Goal: Task Accomplishment & Management: Complete application form

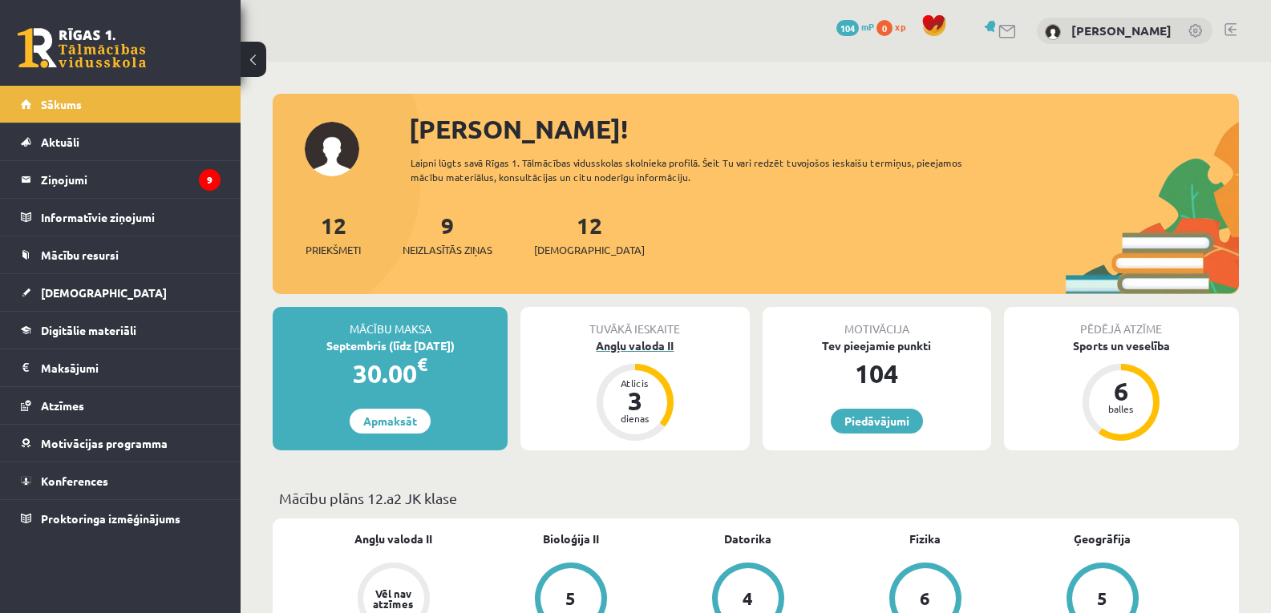
click at [639, 411] on div "3" at bounding box center [635, 401] width 48 height 26
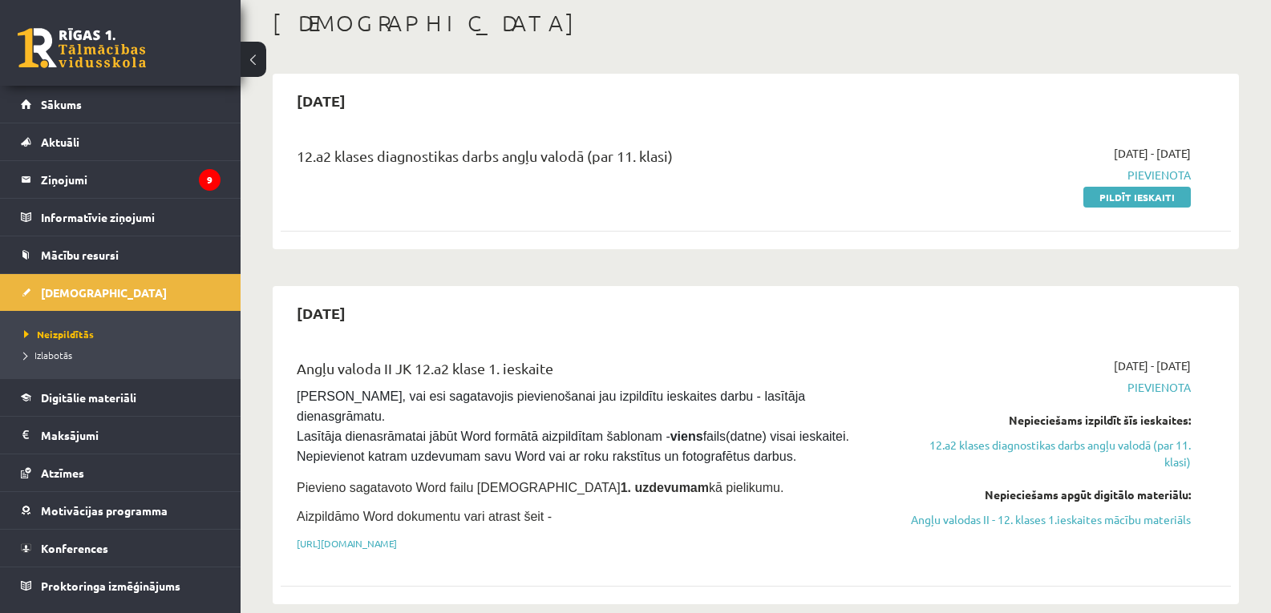
scroll to position [83, 0]
drag, startPoint x: 1151, startPoint y: 195, endPoint x: 712, endPoint y: 81, distance: 453.9
click at [1151, 195] on link "Pildīt ieskaiti" at bounding box center [1136, 198] width 107 height 21
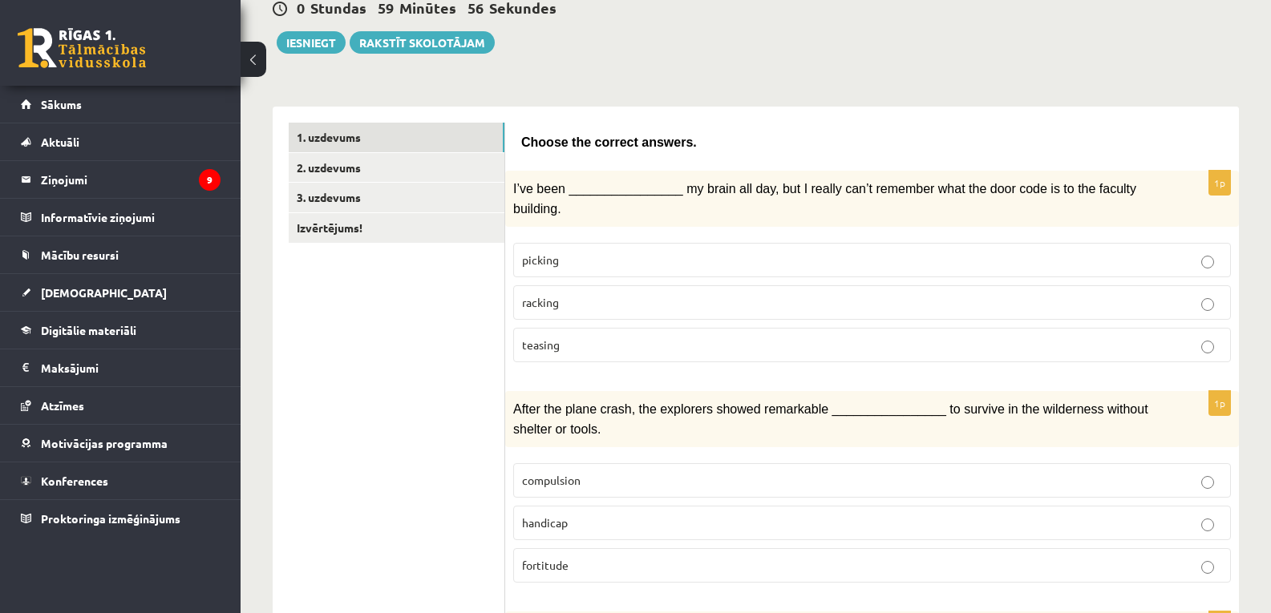
scroll to position [166, 0]
click at [665, 251] on p "picking" at bounding box center [872, 259] width 700 height 17
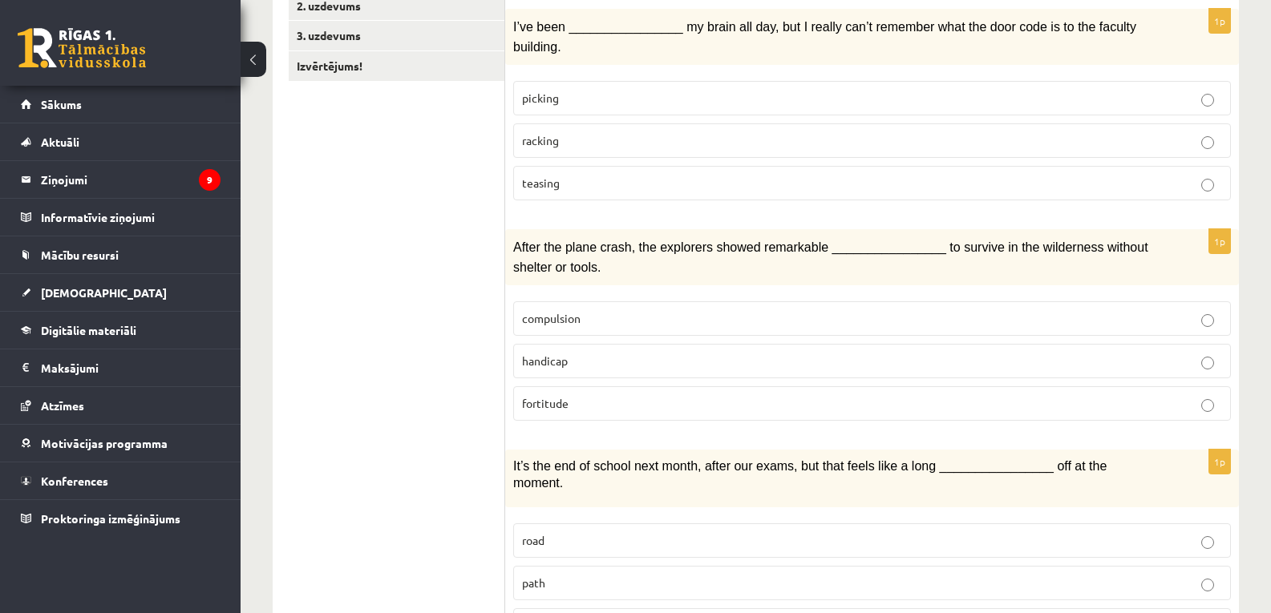
scroll to position [328, 0]
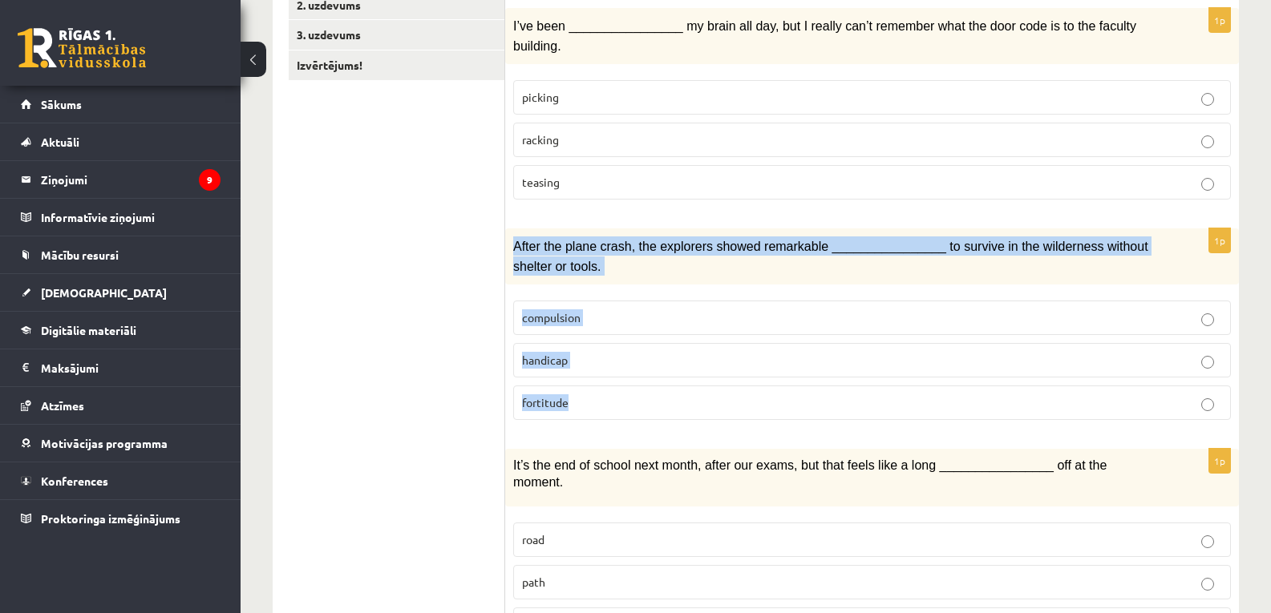
drag, startPoint x: 508, startPoint y: 221, endPoint x: 620, endPoint y: 387, distance: 200.6
click at [620, 387] on div "1p After the plane crash, the explorers showed remarkable ________________ to s…" at bounding box center [872, 331] width 734 height 204
copy div "After the plane crash, the explorers showed remarkable ________________ to surv…"
click at [663, 247] on p "After the plane crash, the explorers showed remarkable ________________ to surv…" at bounding box center [831, 256] width 637 height 39
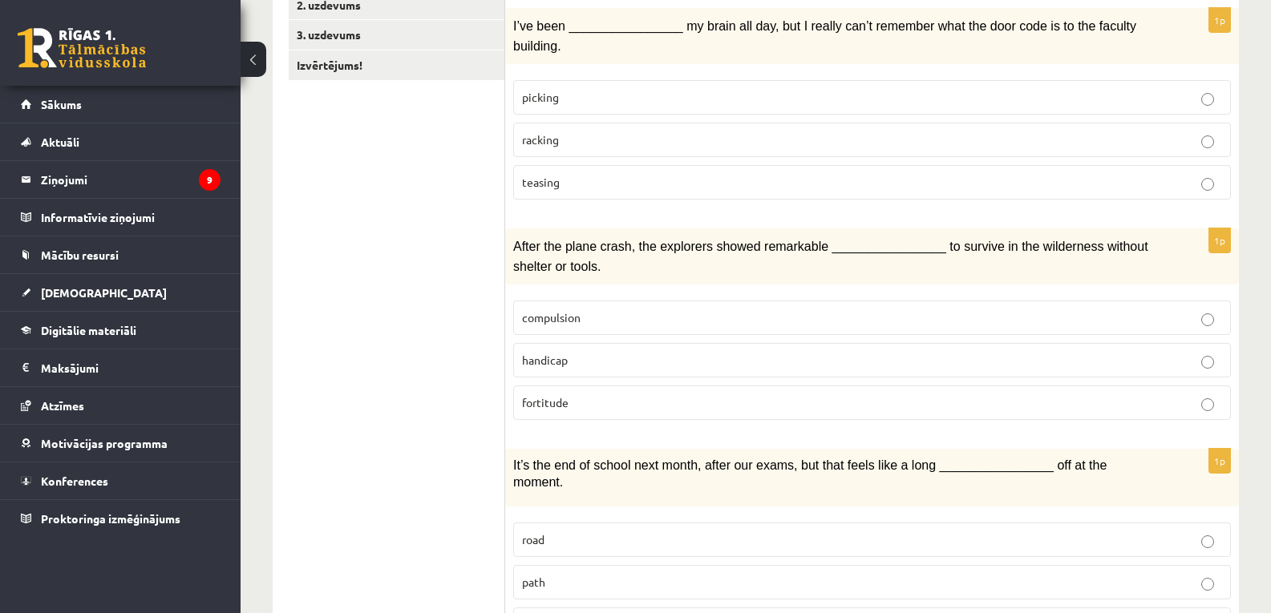
click at [589, 395] on p "fortitude" at bounding box center [872, 403] width 700 height 17
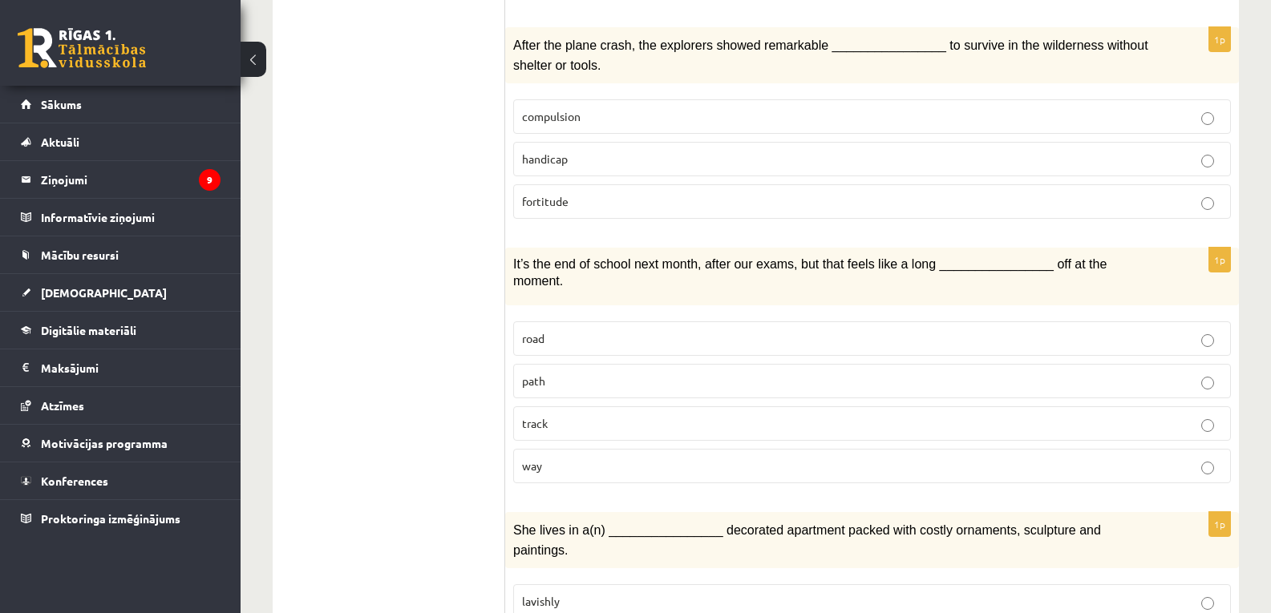
scroll to position [530, 0]
click at [690, 457] on p "way" at bounding box center [872, 465] width 700 height 17
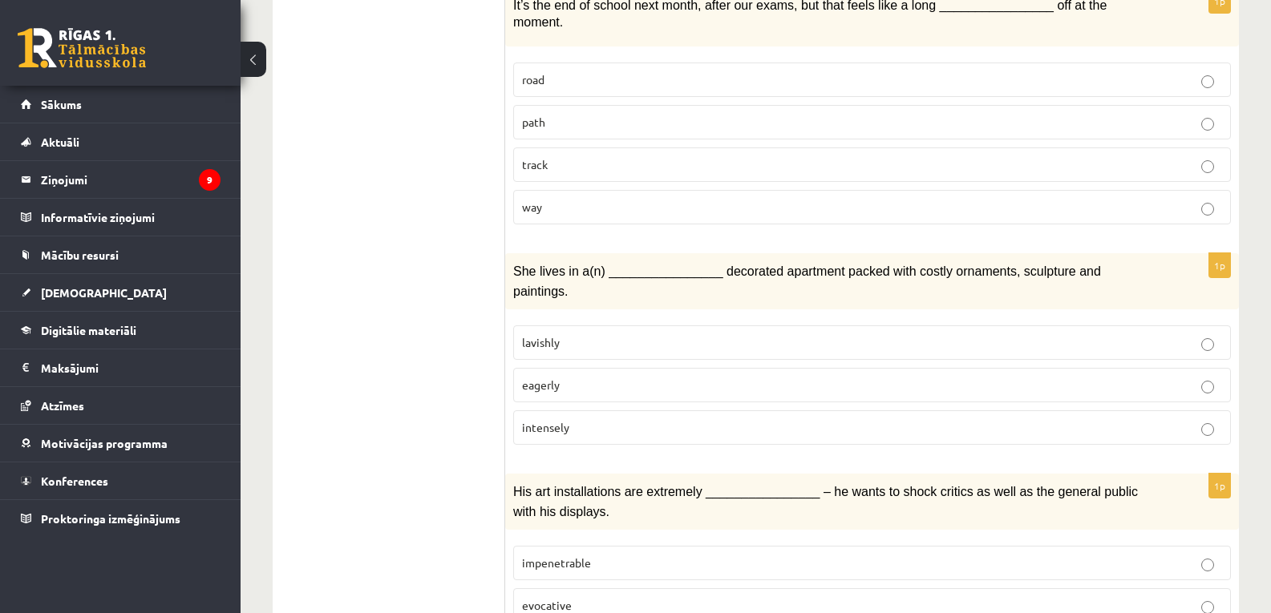
scroll to position [799, 0]
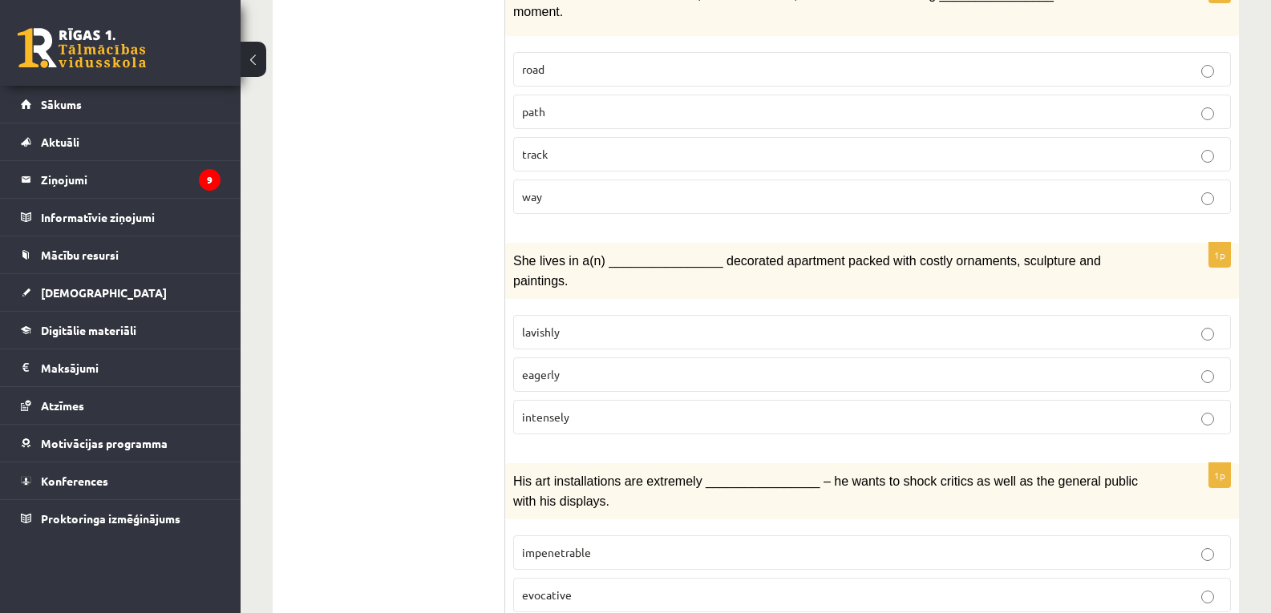
click at [549, 409] on p "intensely" at bounding box center [872, 417] width 700 height 17
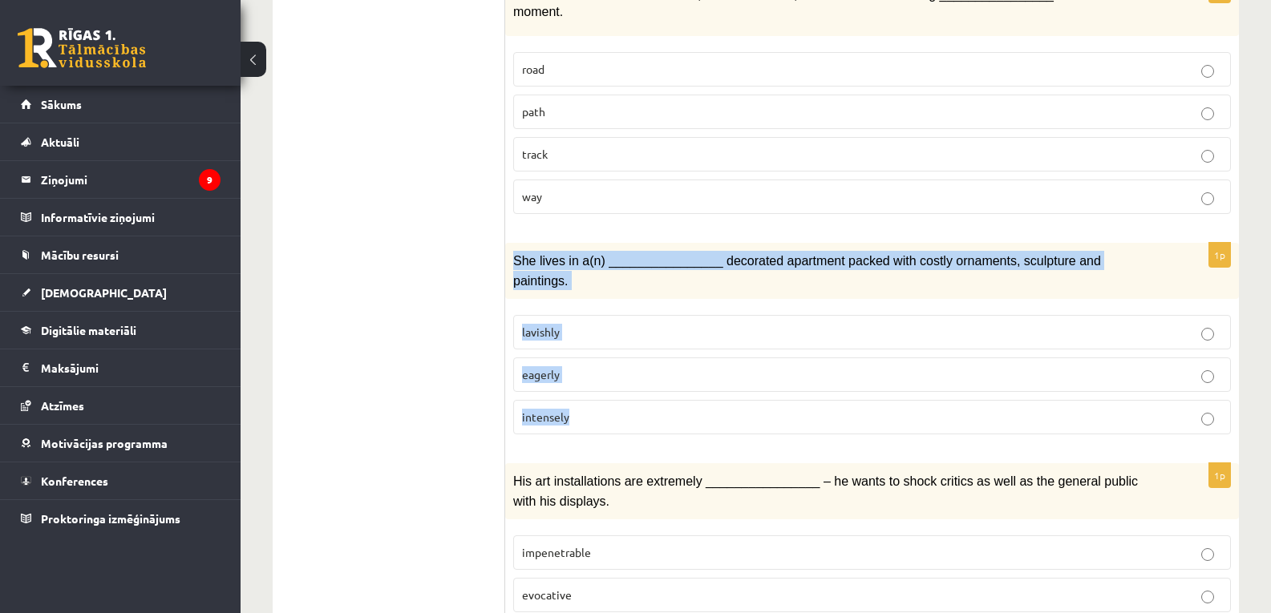
drag, startPoint x: 513, startPoint y: 220, endPoint x: 621, endPoint y: 353, distance: 171.6
click at [621, 353] on div "1p She lives in a(n) ________________ decorated apartment packed with costly or…" at bounding box center [872, 345] width 734 height 204
copy div "She lives in a(n) ________________ decorated apartment packed with costly ornam…"
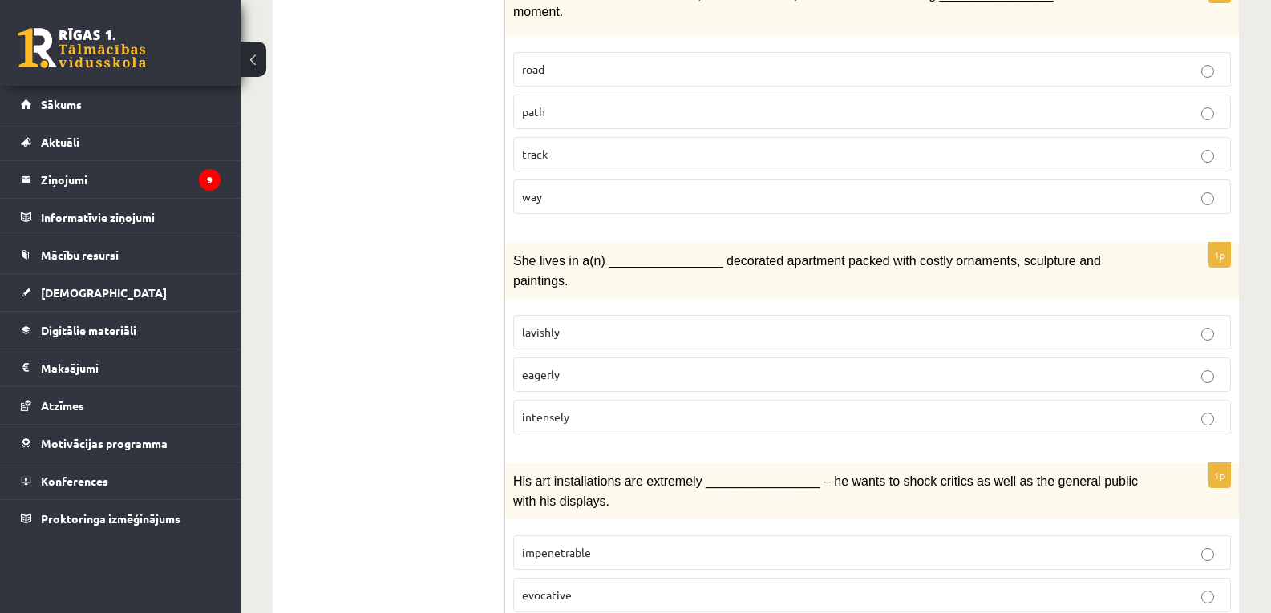
click at [795, 324] on p "lavishly" at bounding box center [872, 332] width 700 height 17
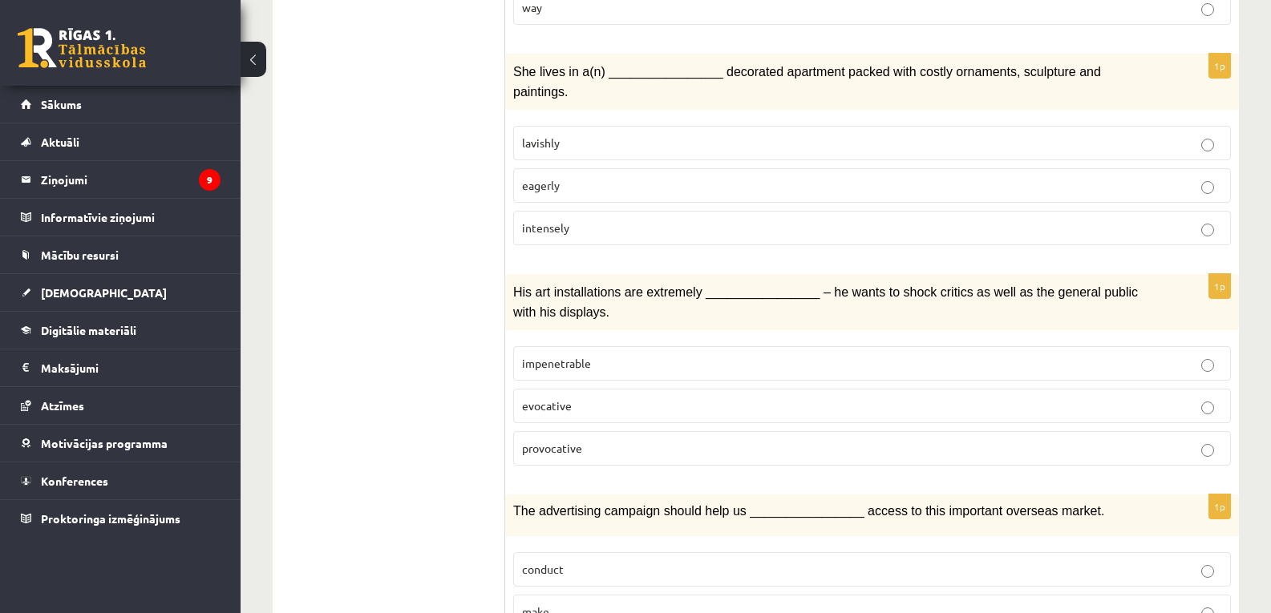
scroll to position [989, 0]
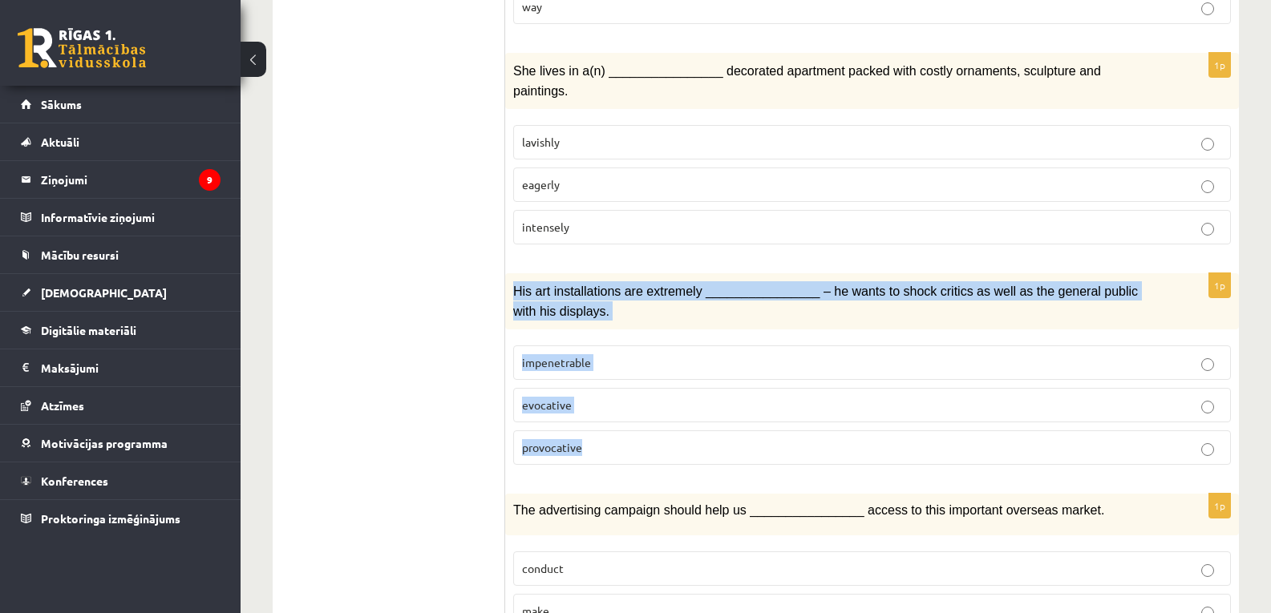
drag, startPoint x: 510, startPoint y: 230, endPoint x: 586, endPoint y: 403, distance: 188.5
click at [586, 403] on div "1p His art installations are extremely ________________ – he wants to shock cri…" at bounding box center [872, 375] width 734 height 204
copy div "His art installations are extremely ________________ – he wants to shock critic…"
click at [642, 439] on p "provocative" at bounding box center [872, 447] width 700 height 17
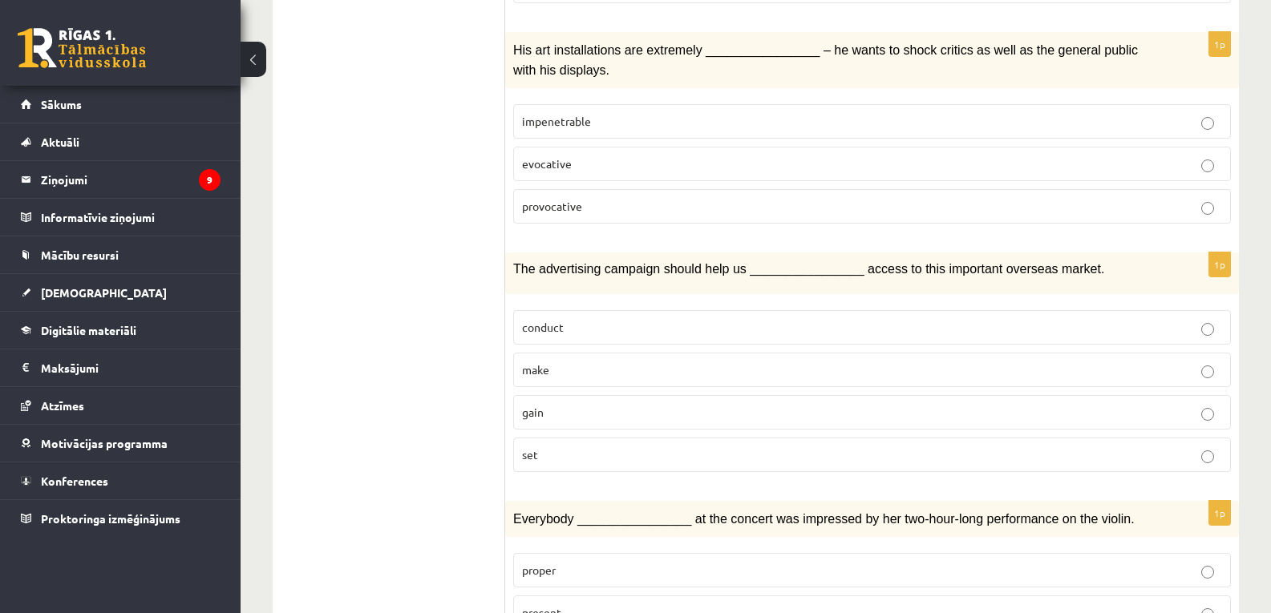
scroll to position [1231, 0]
click at [611, 403] on p "gain" at bounding box center [872, 411] width 700 height 17
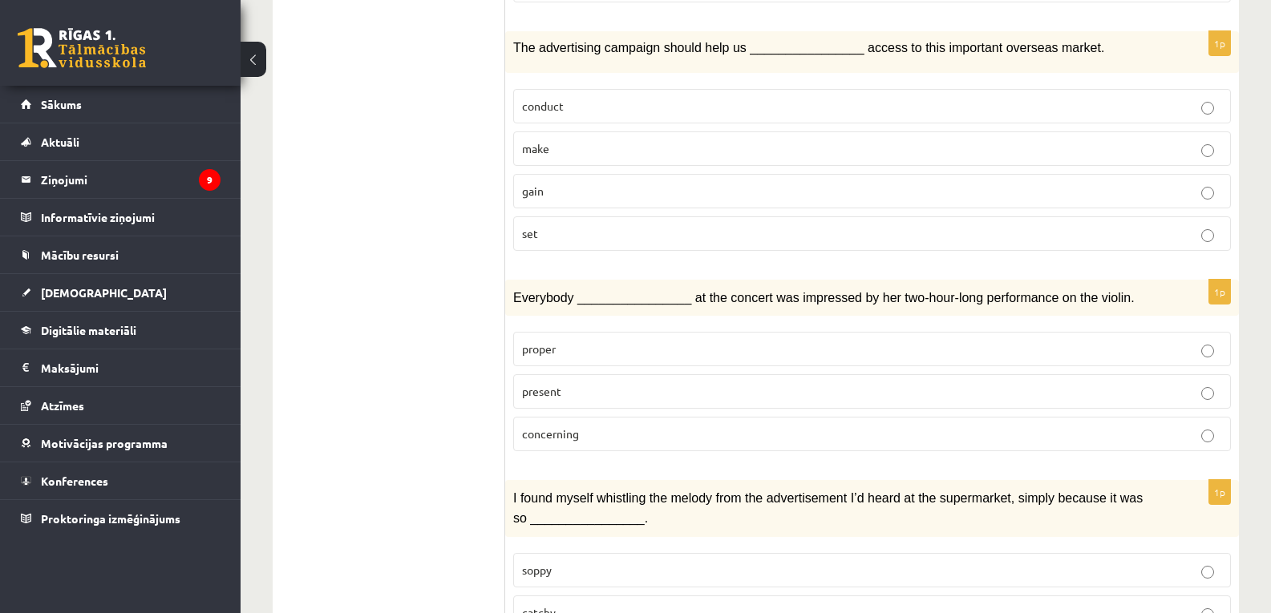
scroll to position [1455, 0]
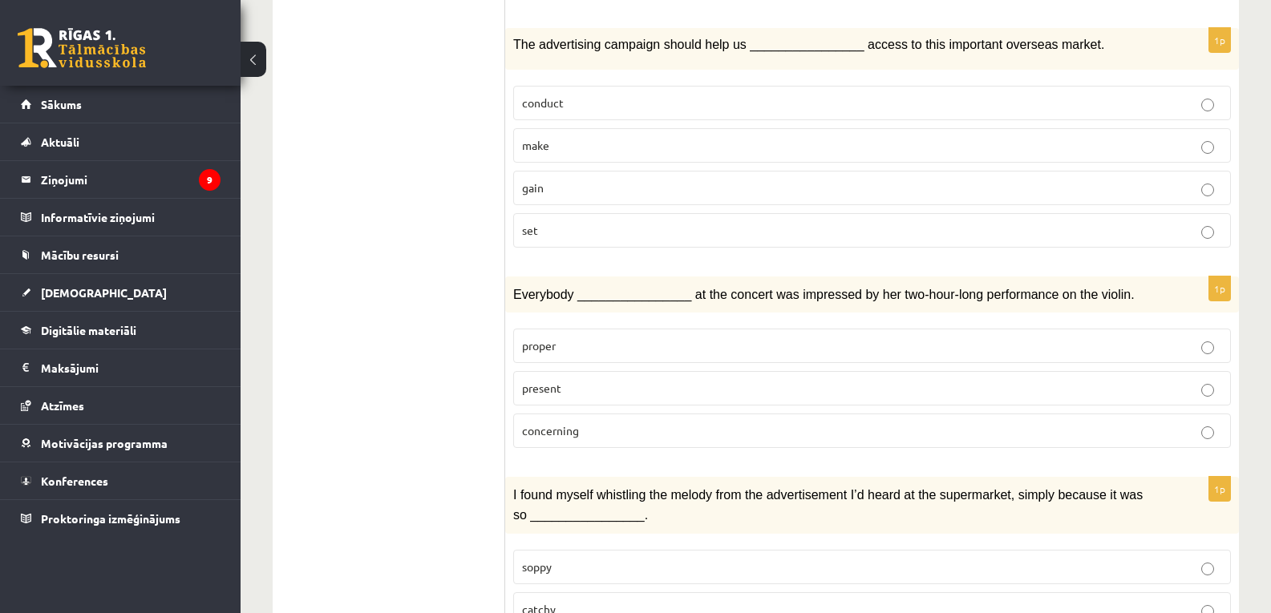
click at [617, 380] on p "present" at bounding box center [872, 388] width 700 height 17
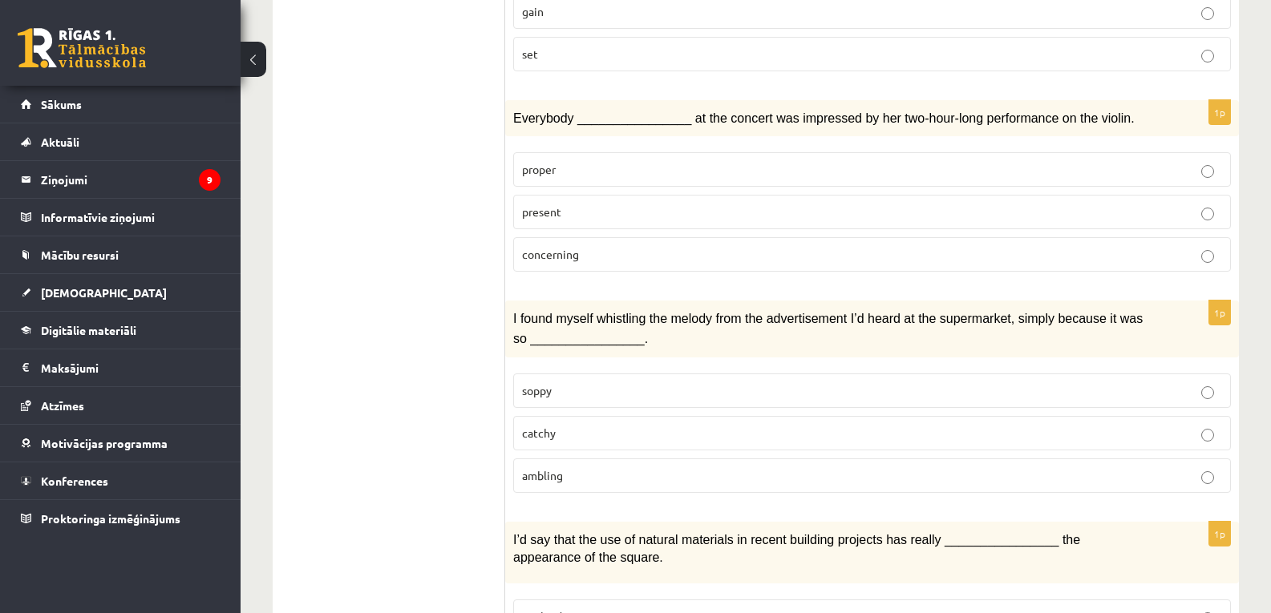
scroll to position [1672, 0]
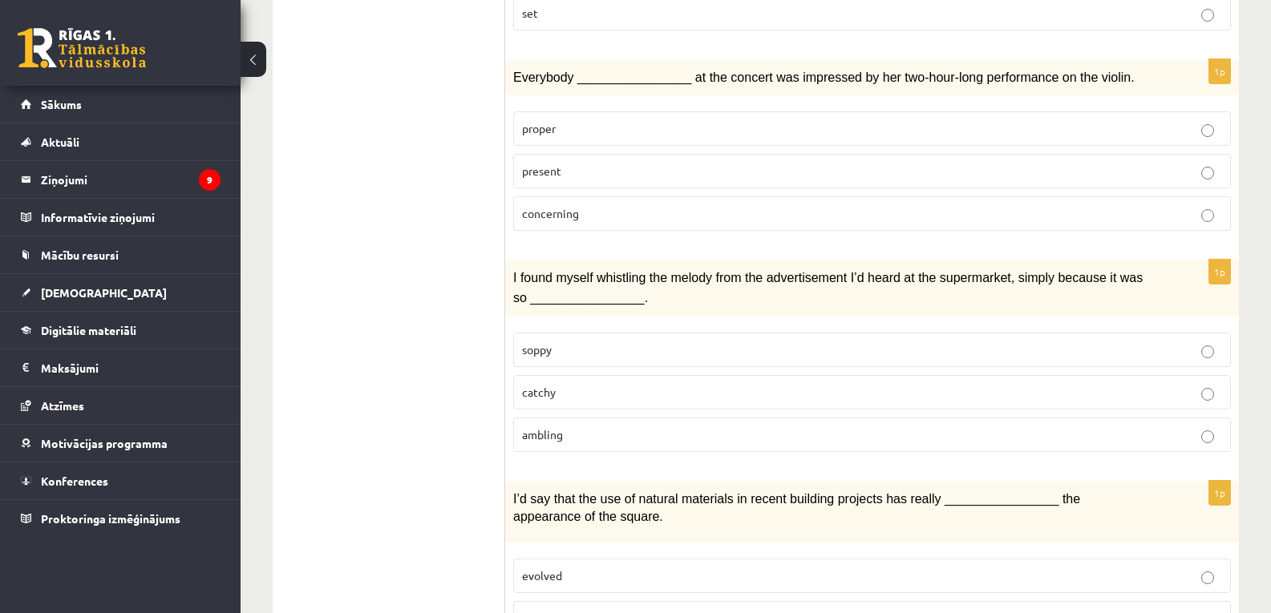
click at [599, 375] on label "catchy" at bounding box center [872, 392] width 718 height 34
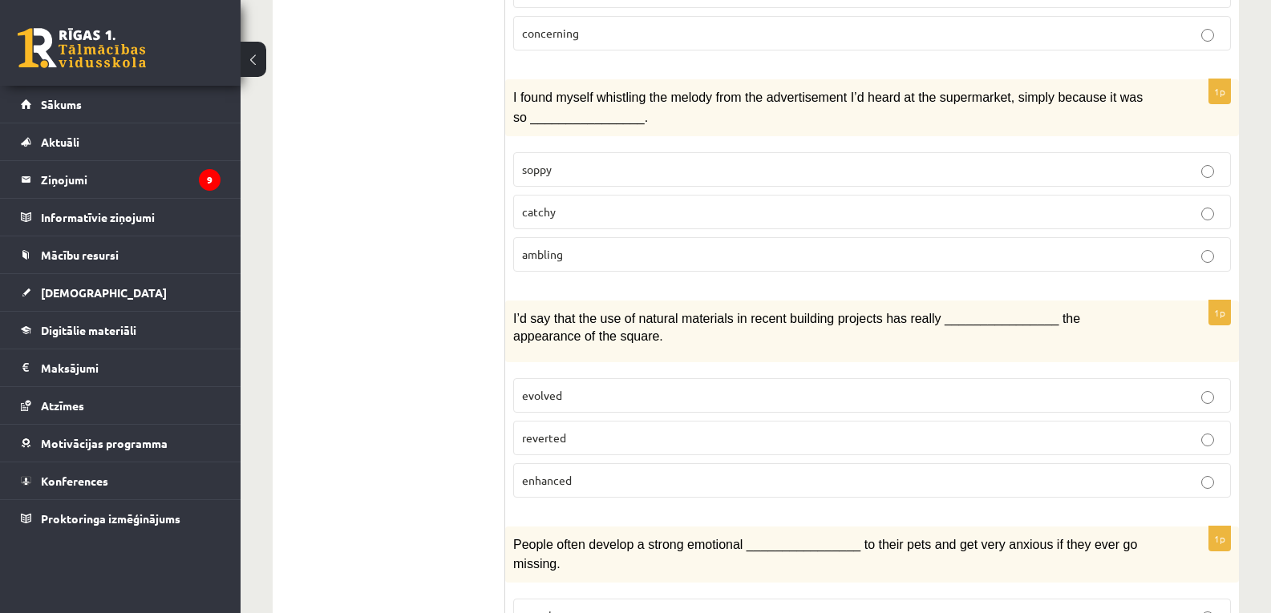
scroll to position [1855, 0]
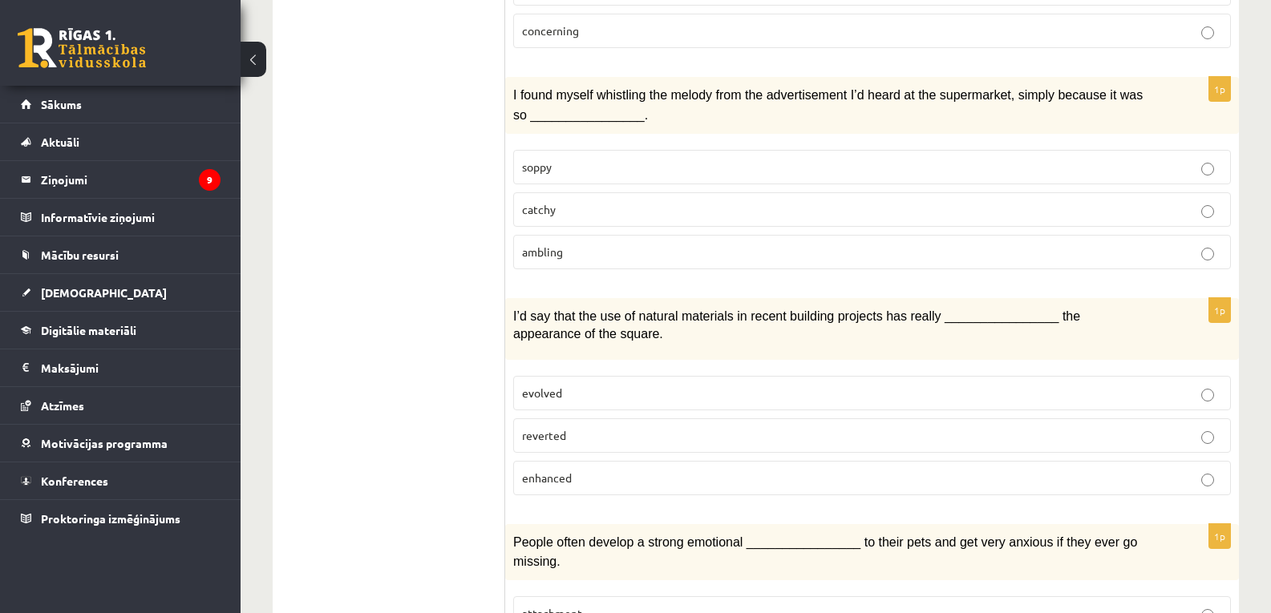
click at [578, 470] on p "enhanced" at bounding box center [872, 478] width 700 height 17
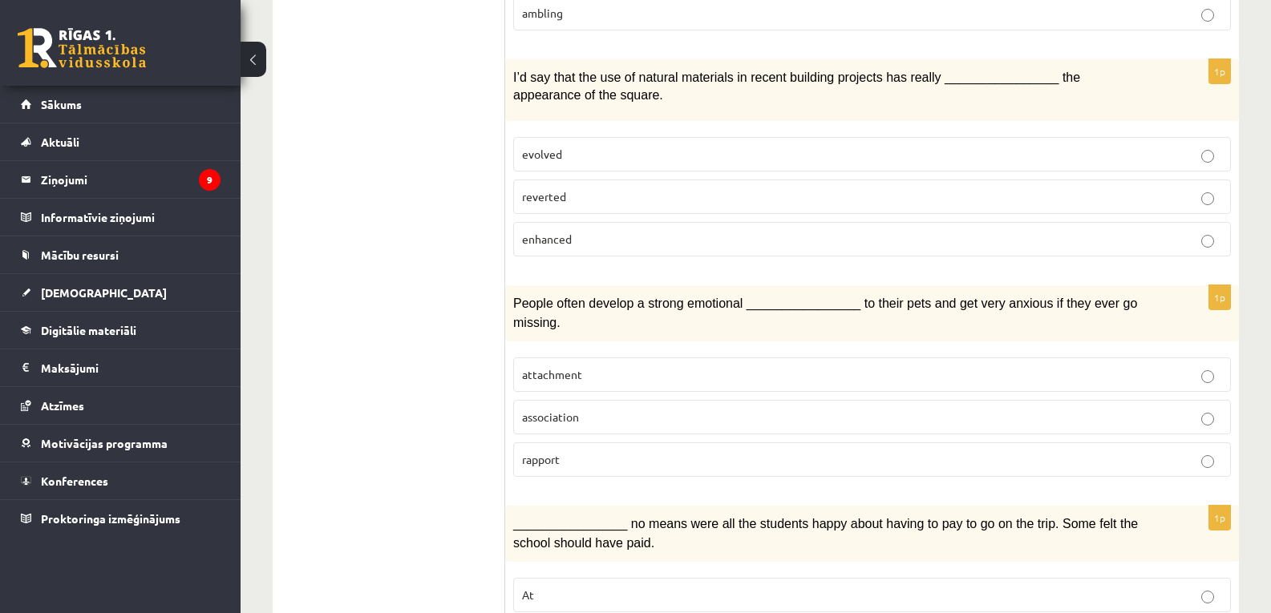
scroll to position [2097, 0]
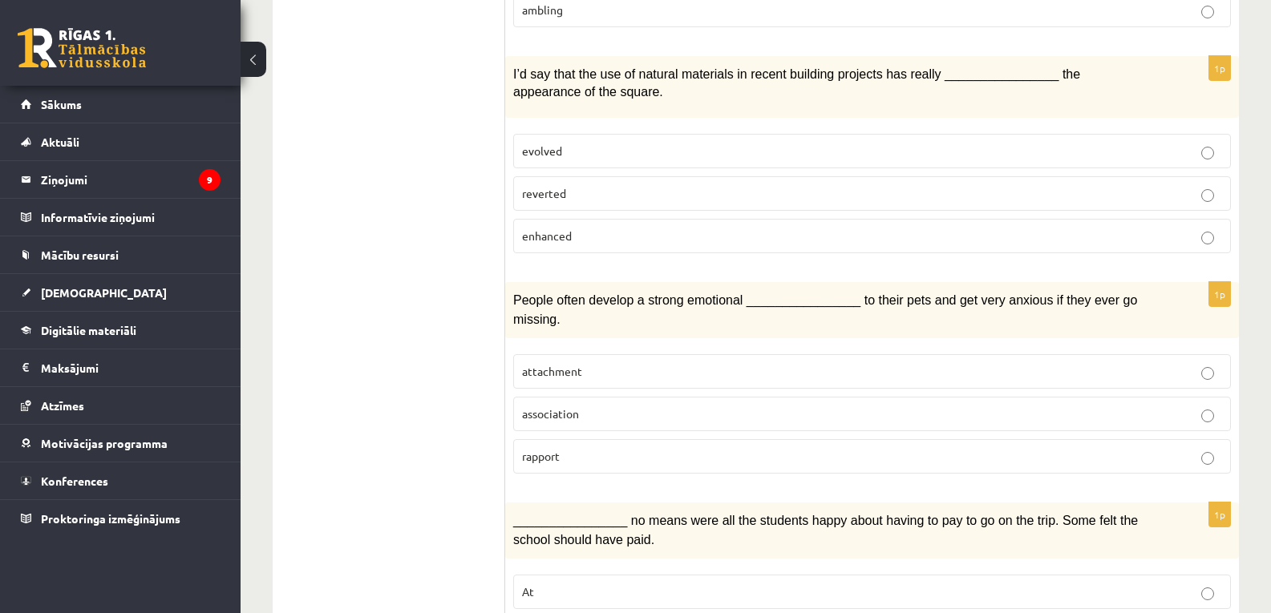
click at [672, 363] on p "attachment" at bounding box center [872, 371] width 700 height 17
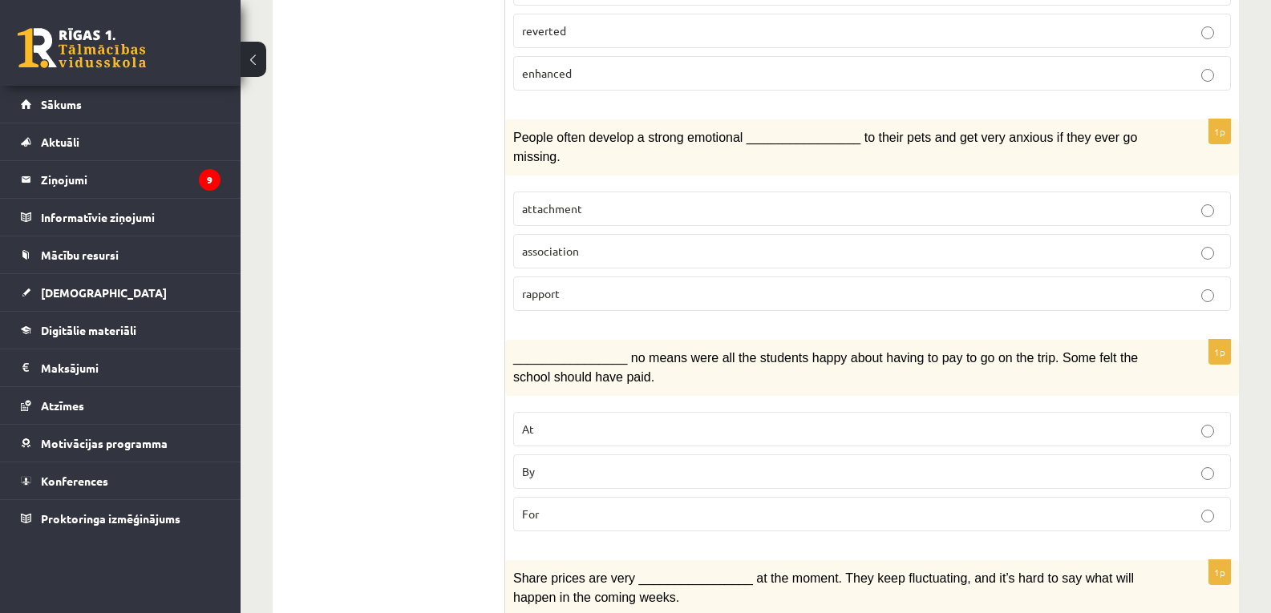
scroll to position [2260, 0]
click at [586, 463] on p "By" at bounding box center [872, 471] width 700 height 17
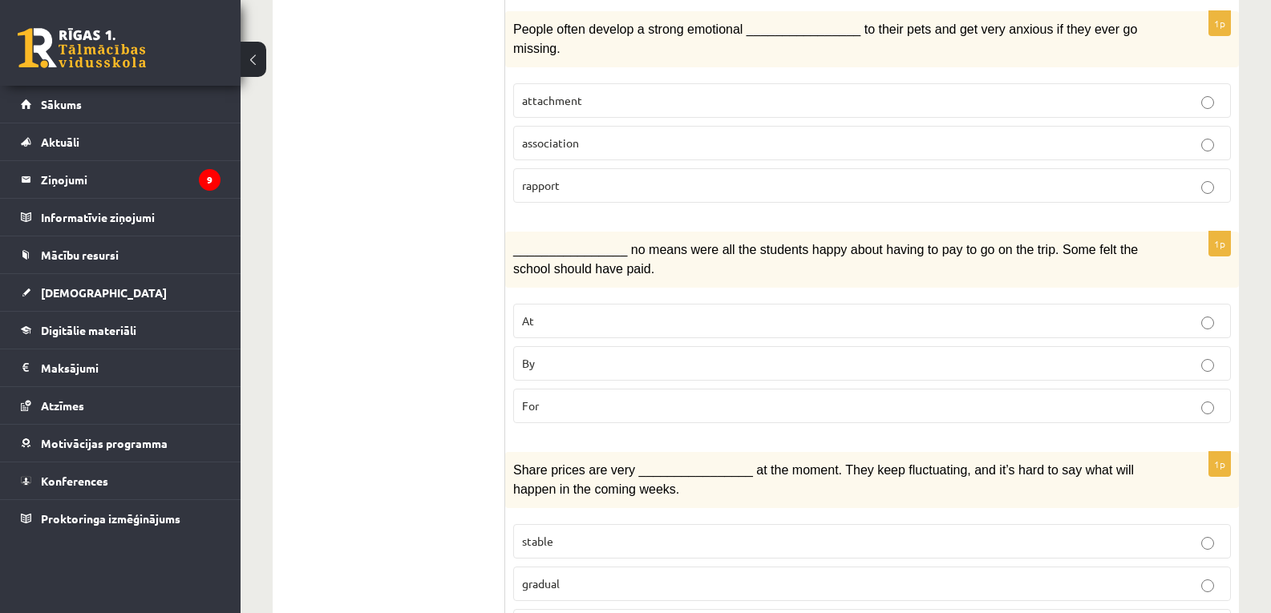
scroll to position [2373, 0]
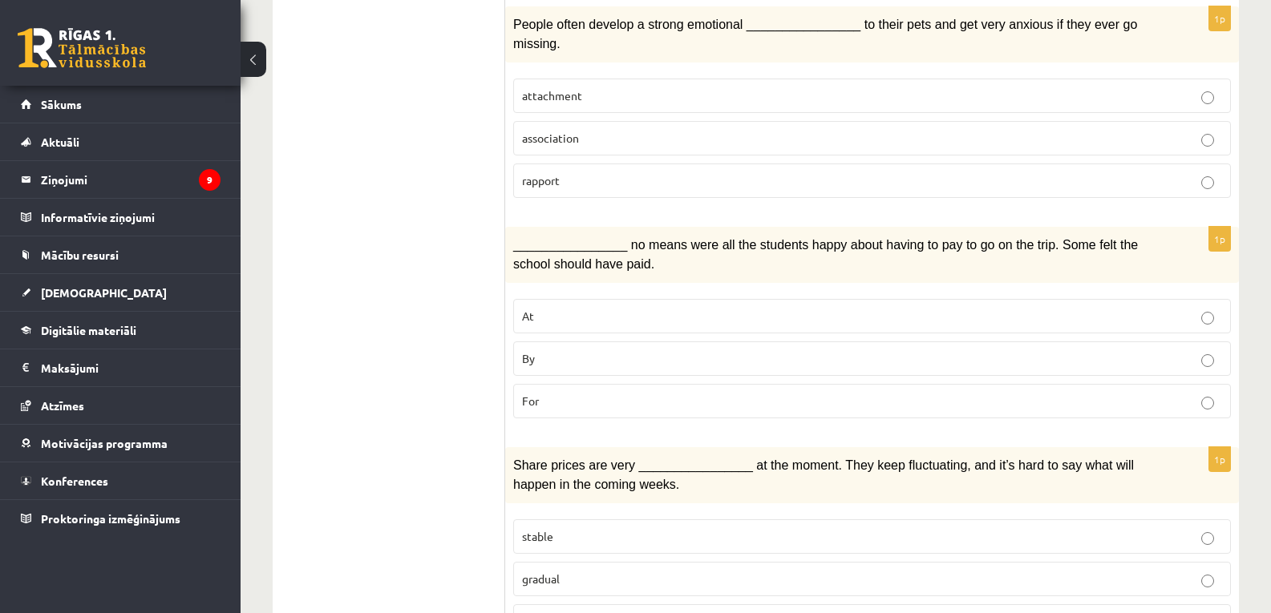
click at [569, 571] on p "gradual" at bounding box center [872, 579] width 700 height 17
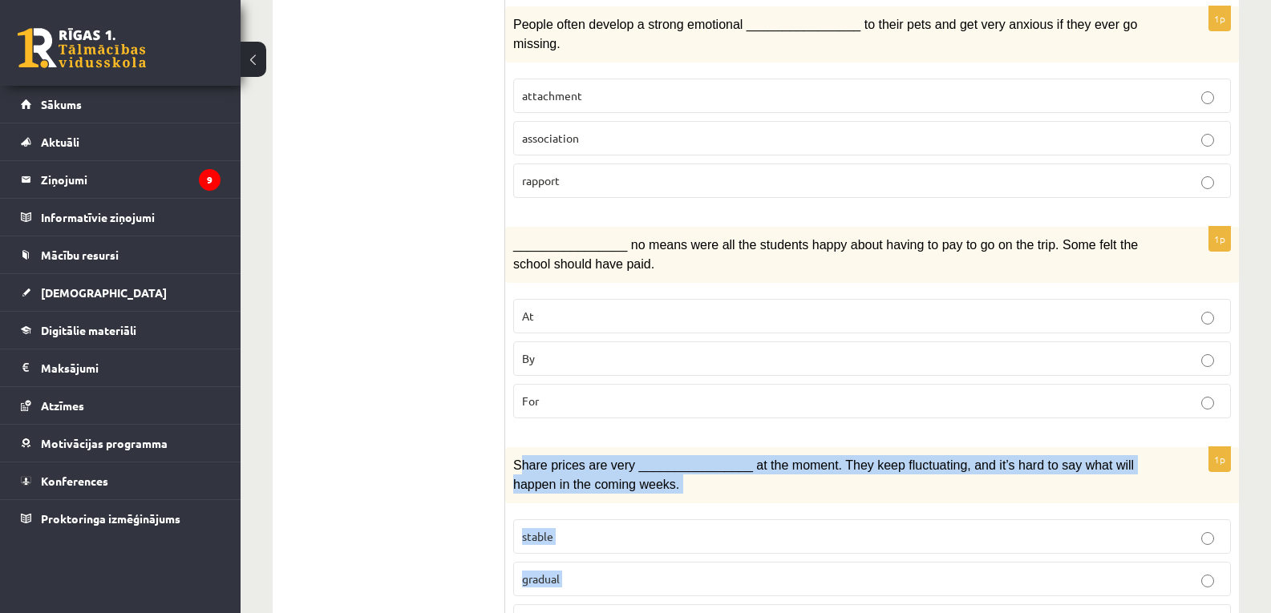
drag, startPoint x: 516, startPoint y: 377, endPoint x: 589, endPoint y: 516, distance: 156.7
click at [589, 516] on div "1p Share prices are very ________________ at the moment. They keep fluctuating,…" at bounding box center [872, 549] width 734 height 204
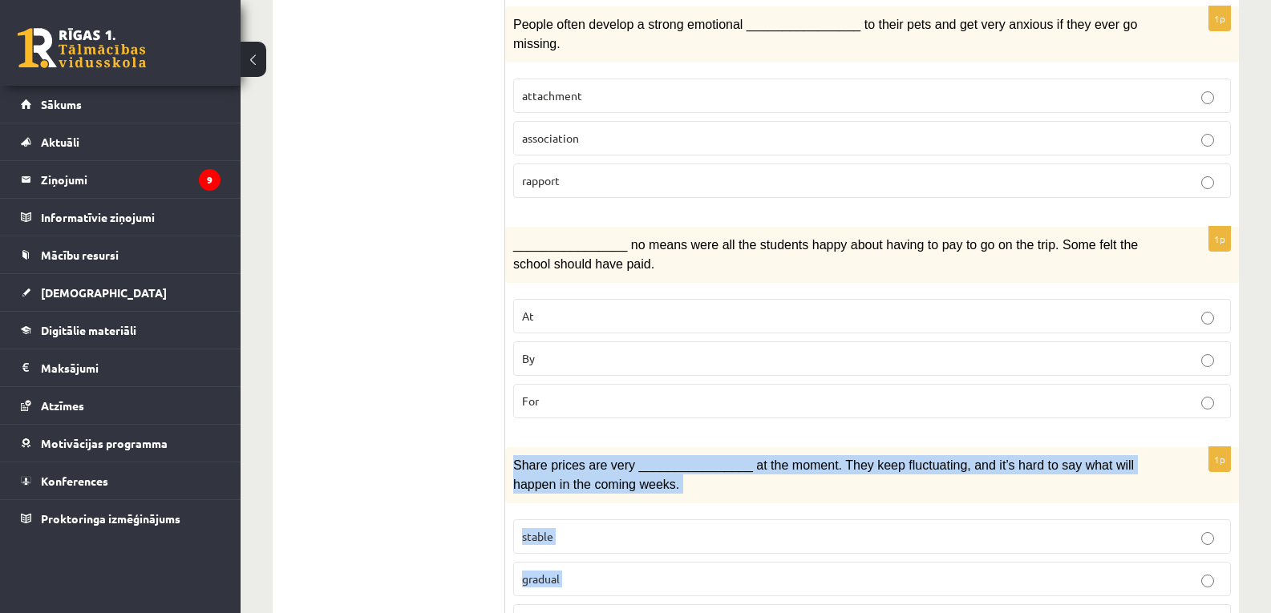
drag, startPoint x: 512, startPoint y: 374, endPoint x: 605, endPoint y: 525, distance: 177.1
click at [605, 525] on div "1p Share prices are very ________________ at the moment. They keep fluctuating,…" at bounding box center [872, 549] width 734 height 204
copy div "Share prices are very ________________ at the moment. They keep fluctuating, an…"
click at [560, 613] on p "volatile" at bounding box center [872, 621] width 700 height 17
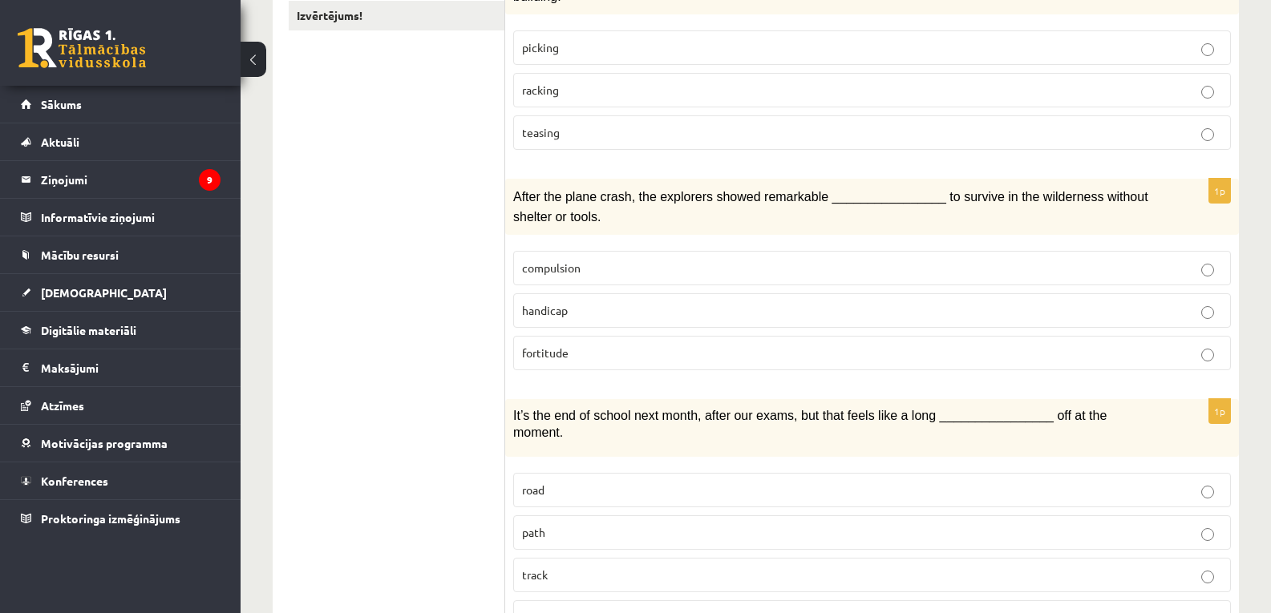
scroll to position [0, 0]
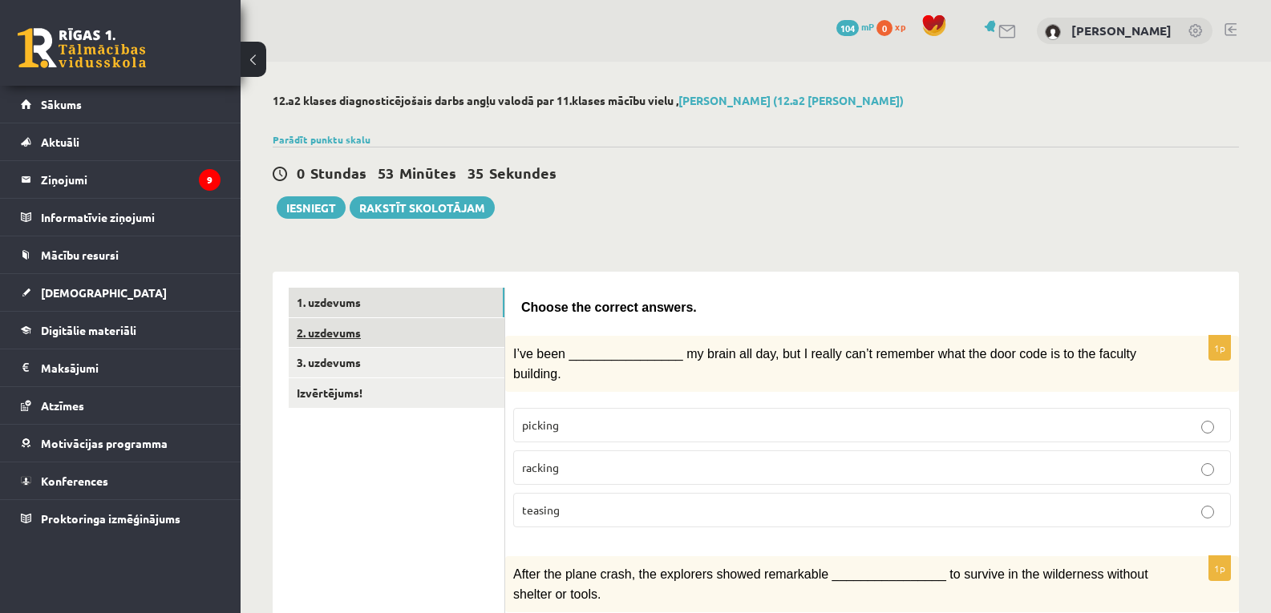
click at [374, 327] on link "2. uzdevums" at bounding box center [397, 333] width 216 height 30
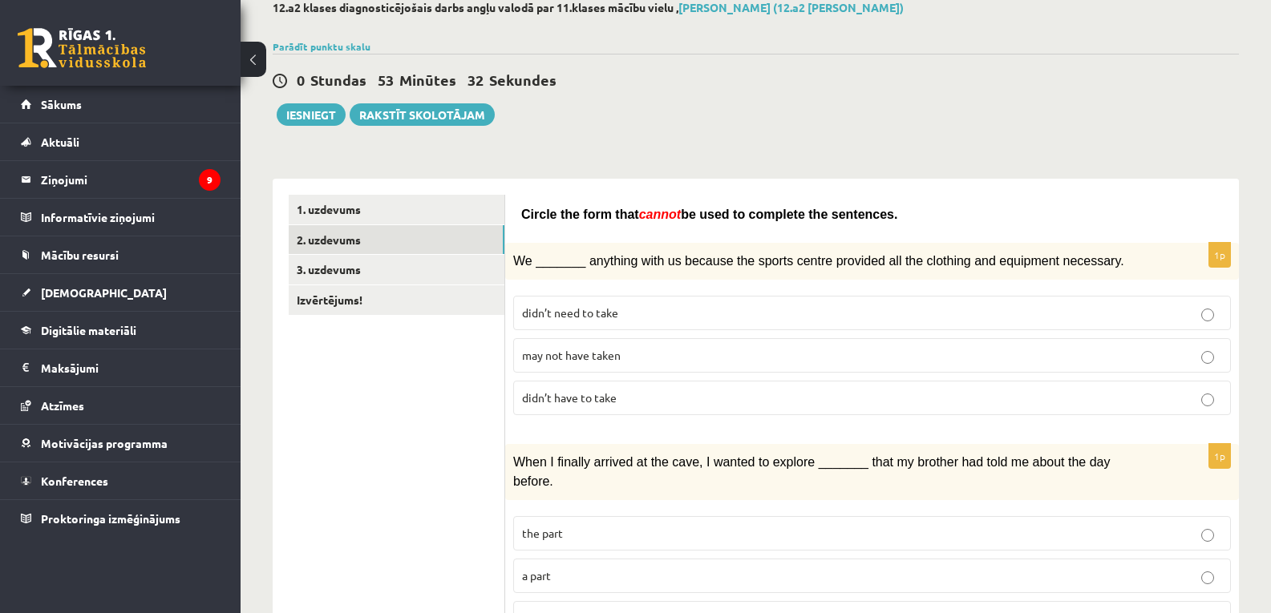
scroll to position [95, 0]
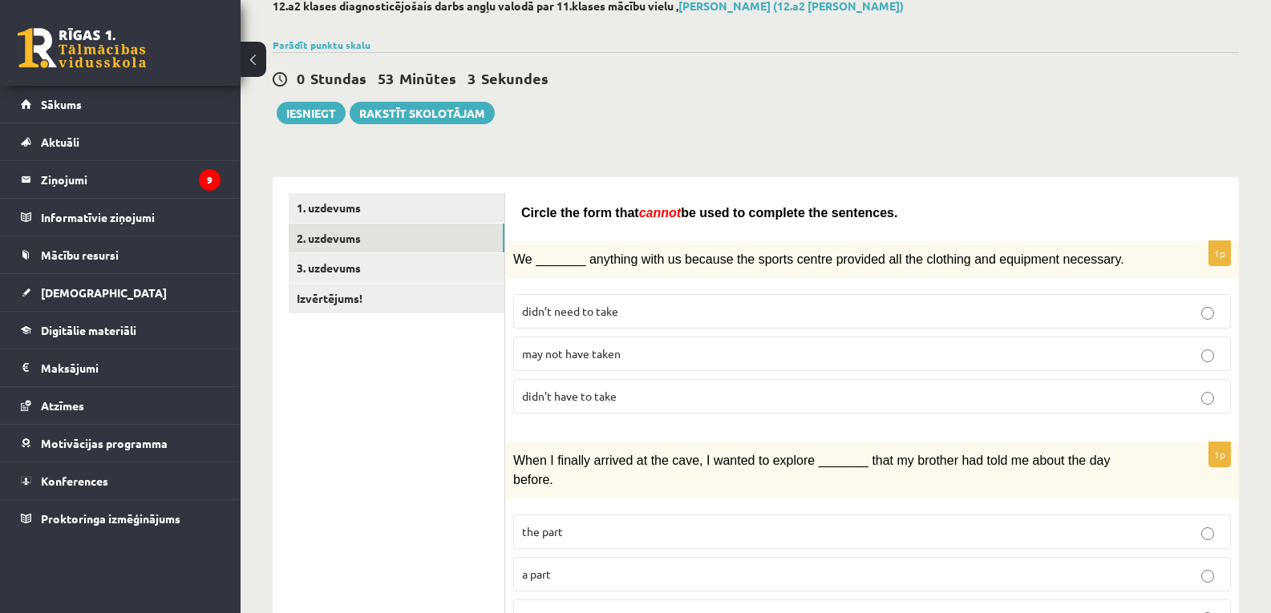
click at [1183, 357] on p "may not have taken" at bounding box center [872, 354] width 700 height 17
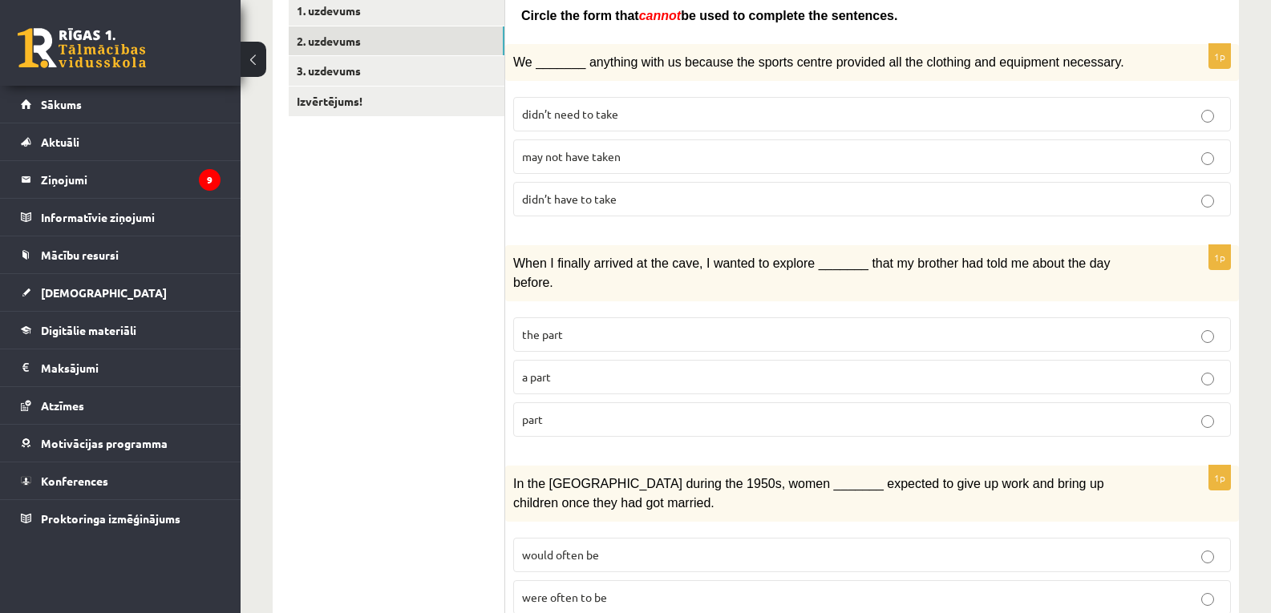
scroll to position [283, 0]
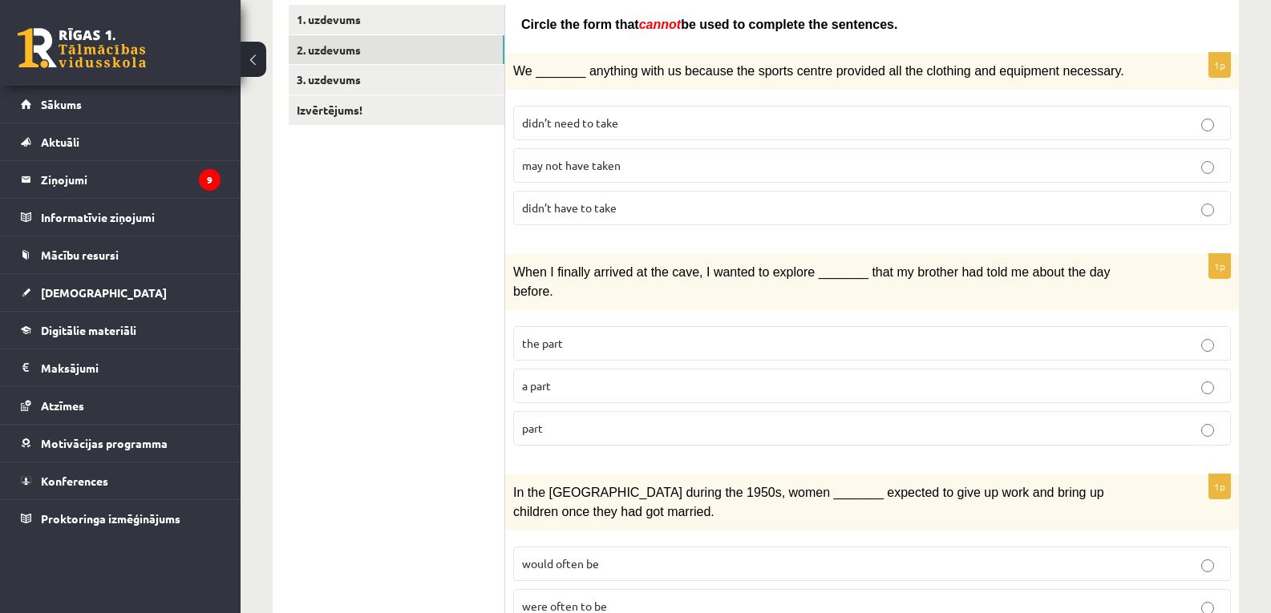
click at [617, 420] on p "part" at bounding box center [872, 428] width 700 height 17
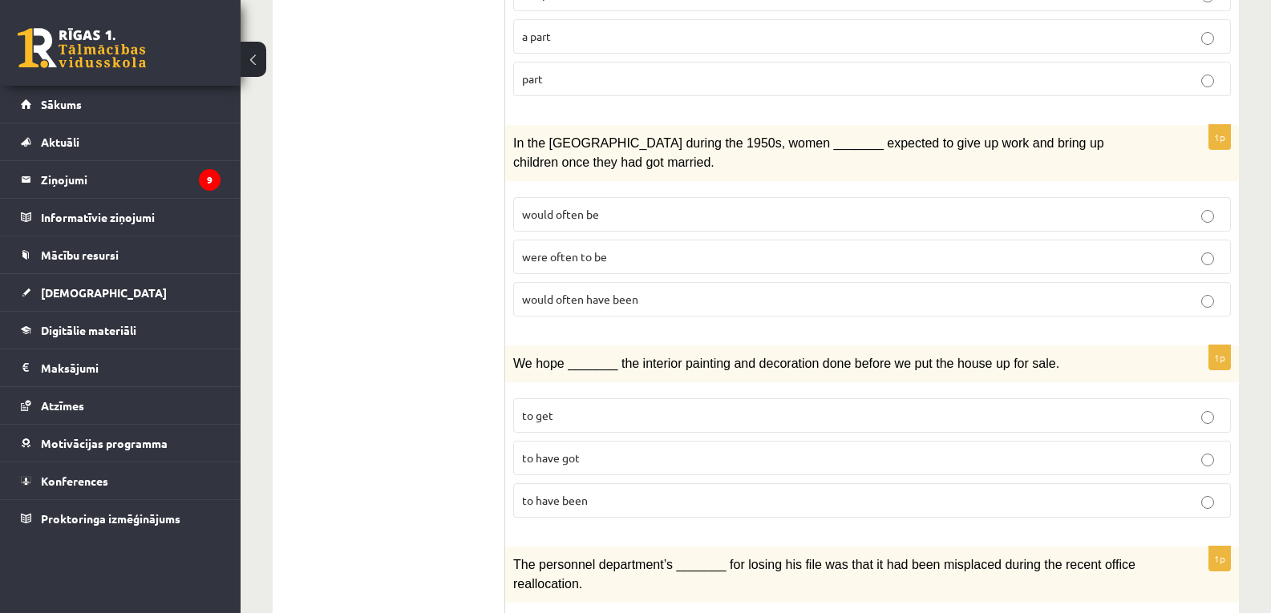
scroll to position [629, 0]
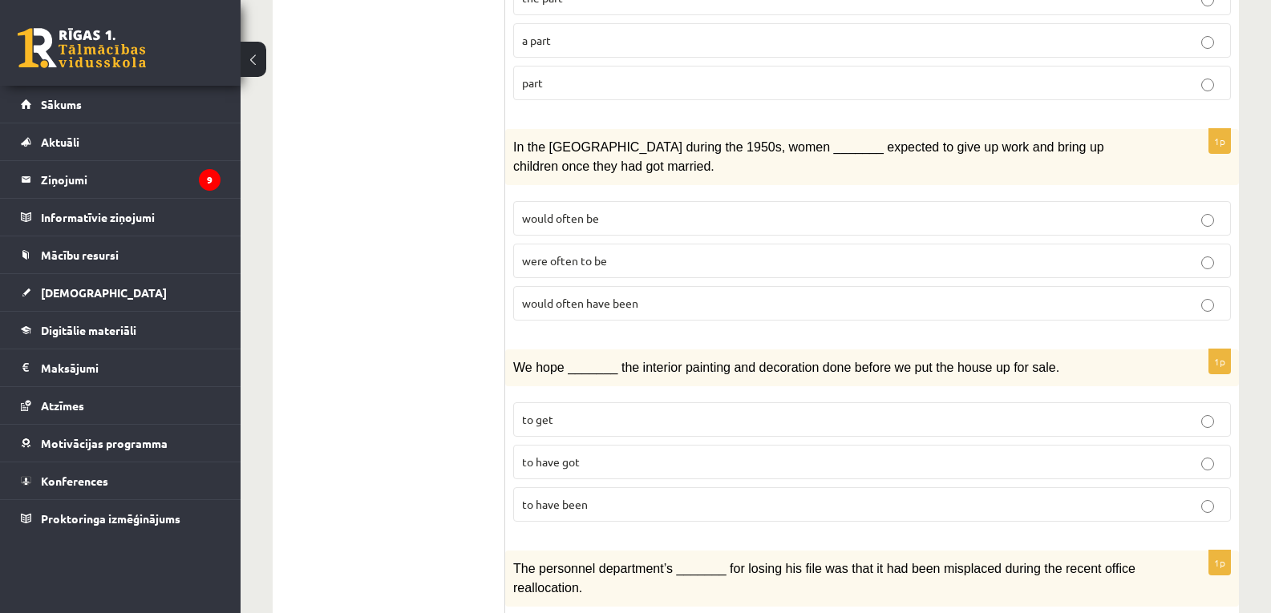
click at [628, 296] on span "would often have been" at bounding box center [580, 303] width 116 height 14
click at [617, 253] on p "were often to be" at bounding box center [872, 261] width 700 height 17
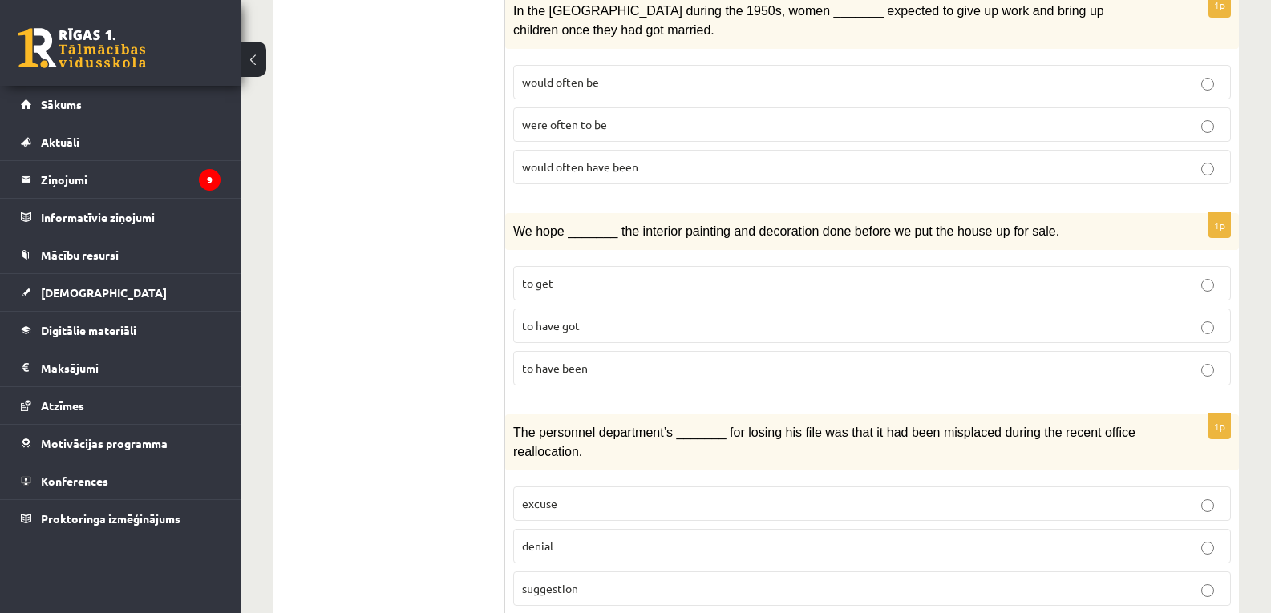
scroll to position [767, 0]
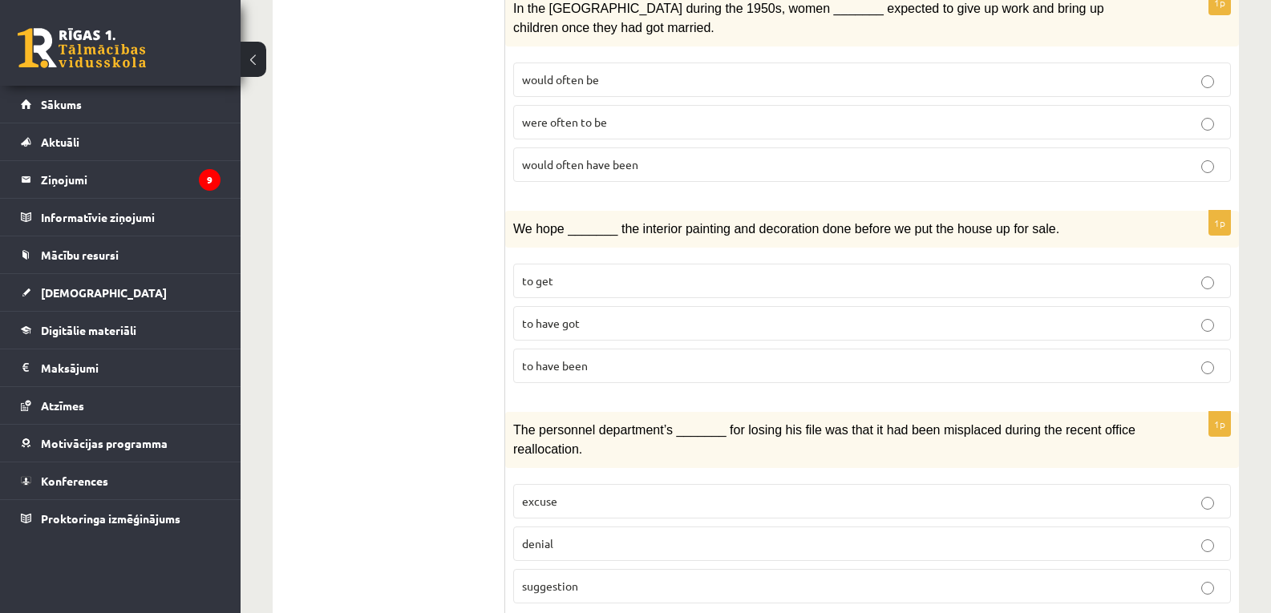
click at [605, 358] on p "to have been" at bounding box center [872, 366] width 700 height 17
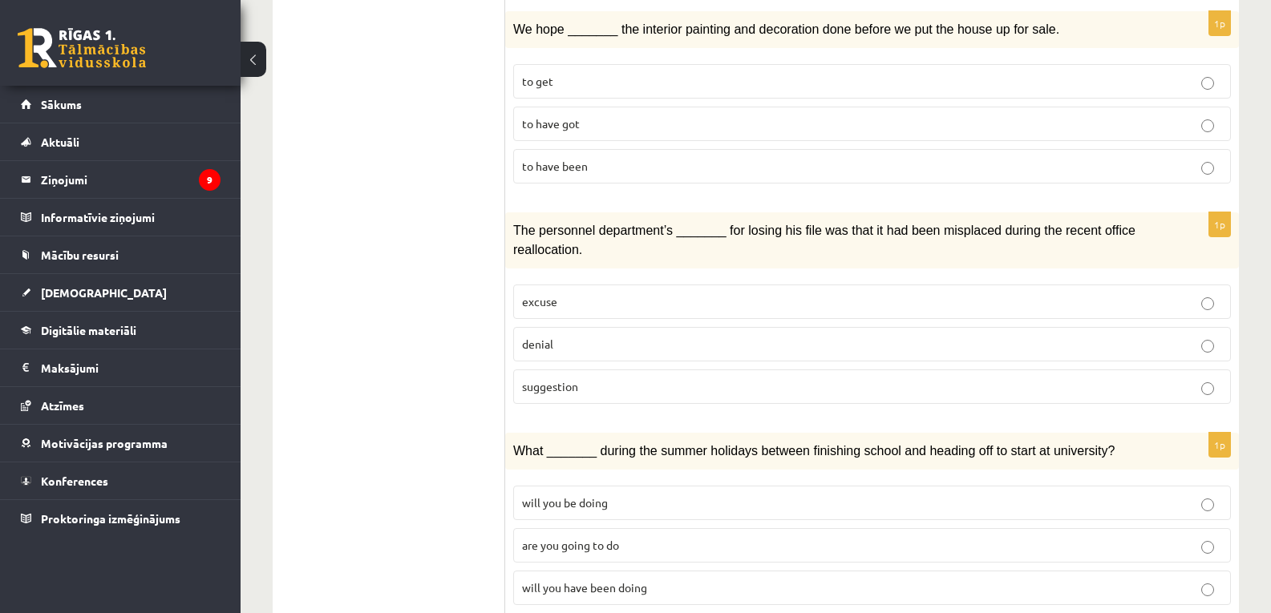
scroll to position [986, 0]
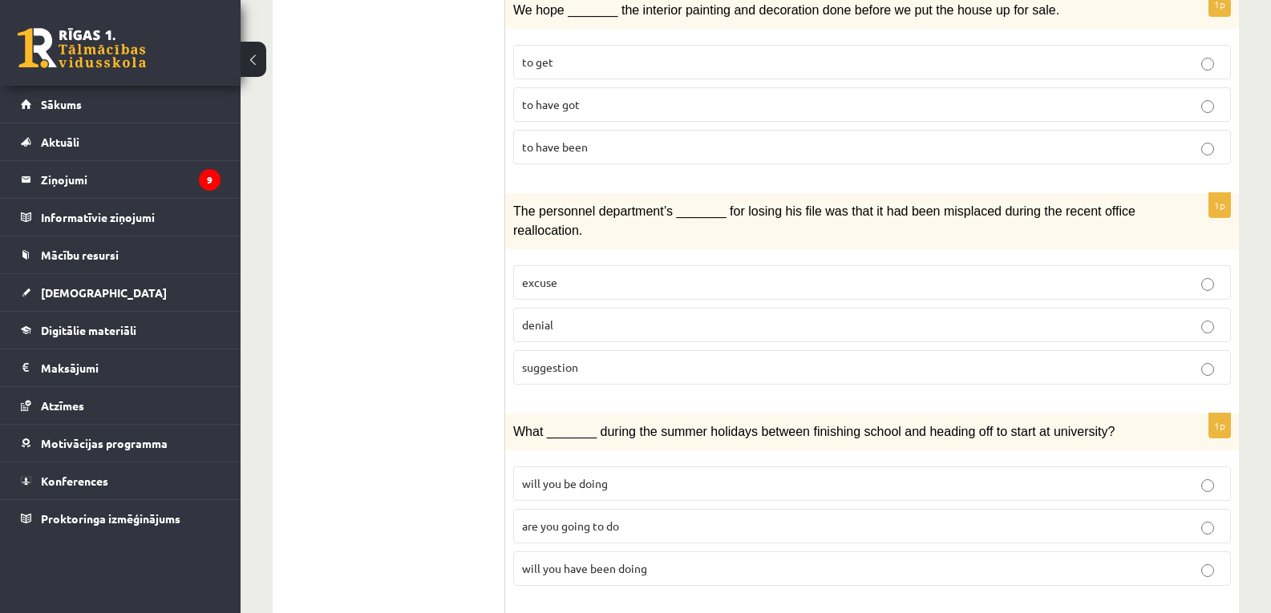
click at [578, 317] on p "denial" at bounding box center [872, 325] width 700 height 17
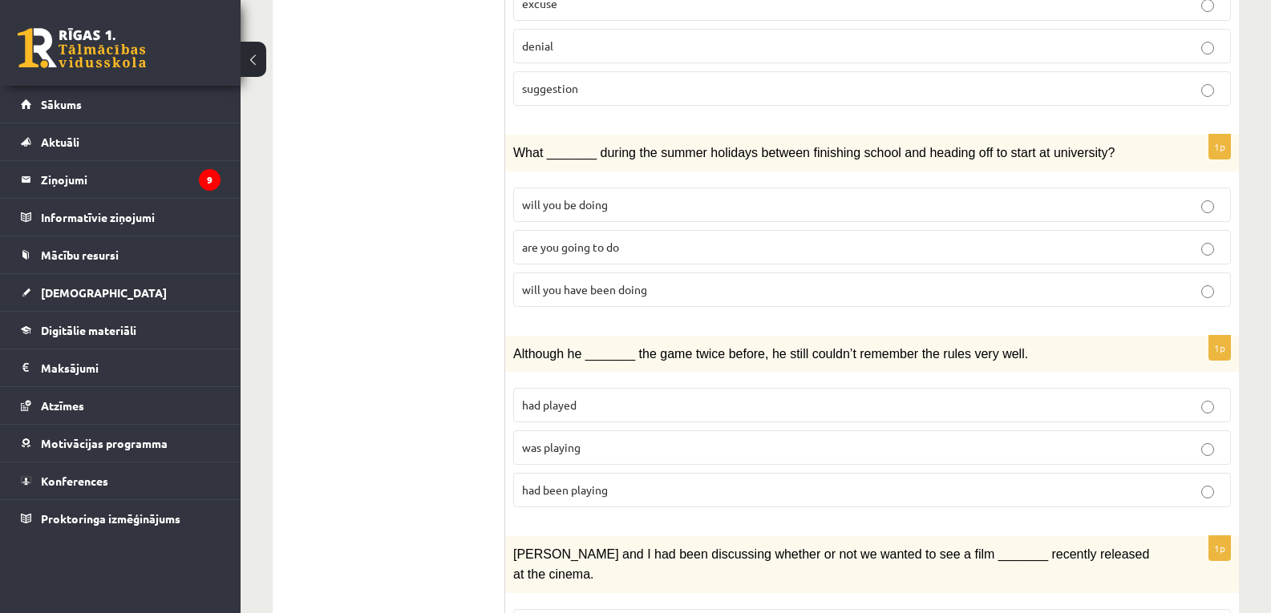
scroll to position [1256, 0]
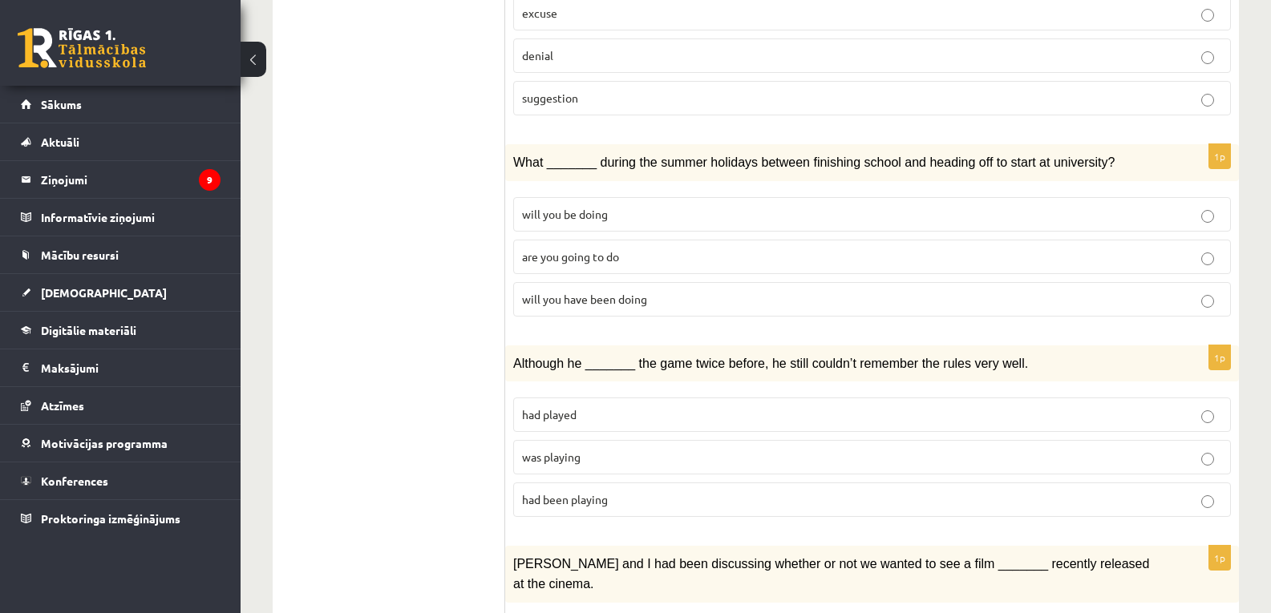
click at [586, 292] on span "will you have been doing" at bounding box center [584, 299] width 125 height 14
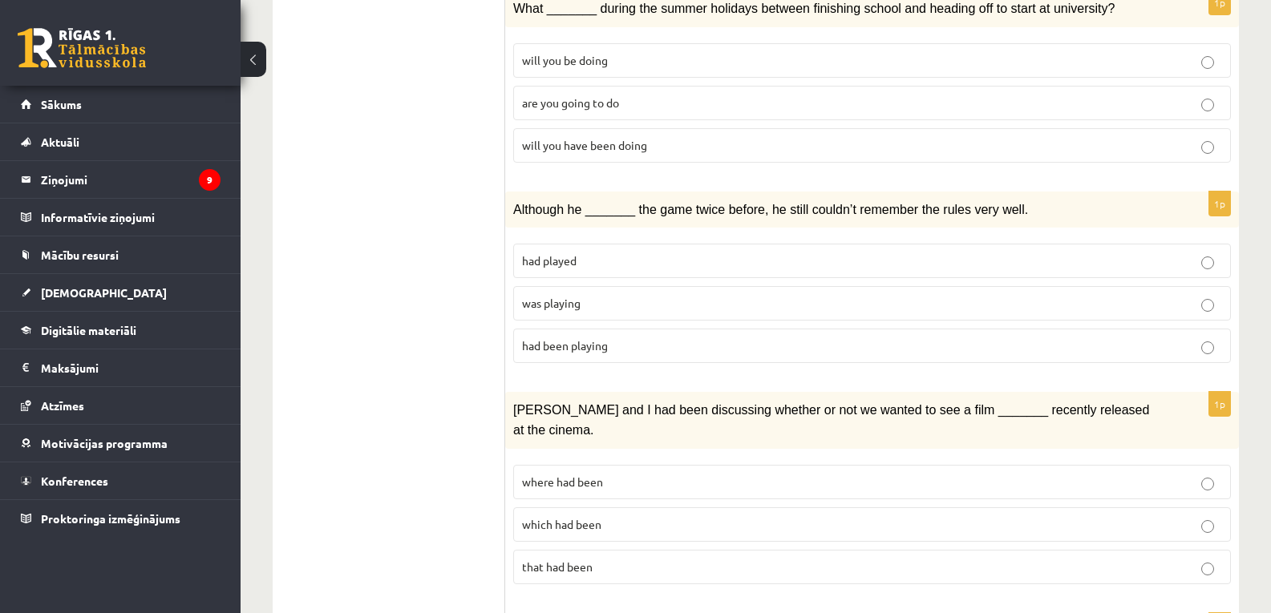
scroll to position [1413, 0]
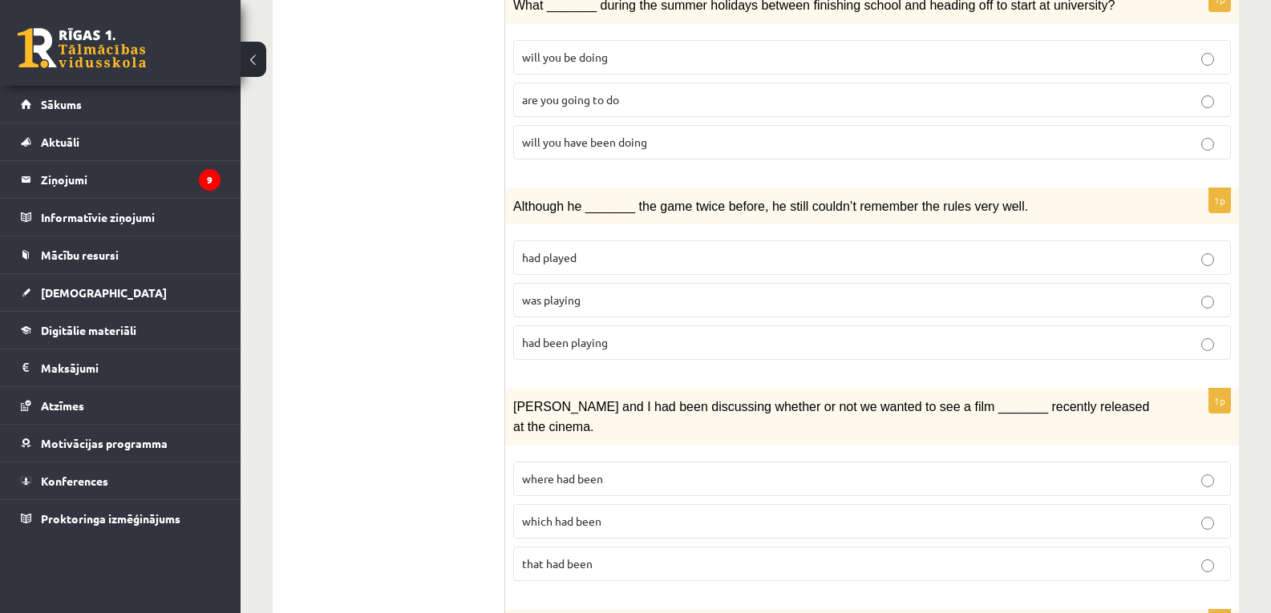
click at [626, 292] on p "was playing" at bounding box center [872, 300] width 700 height 17
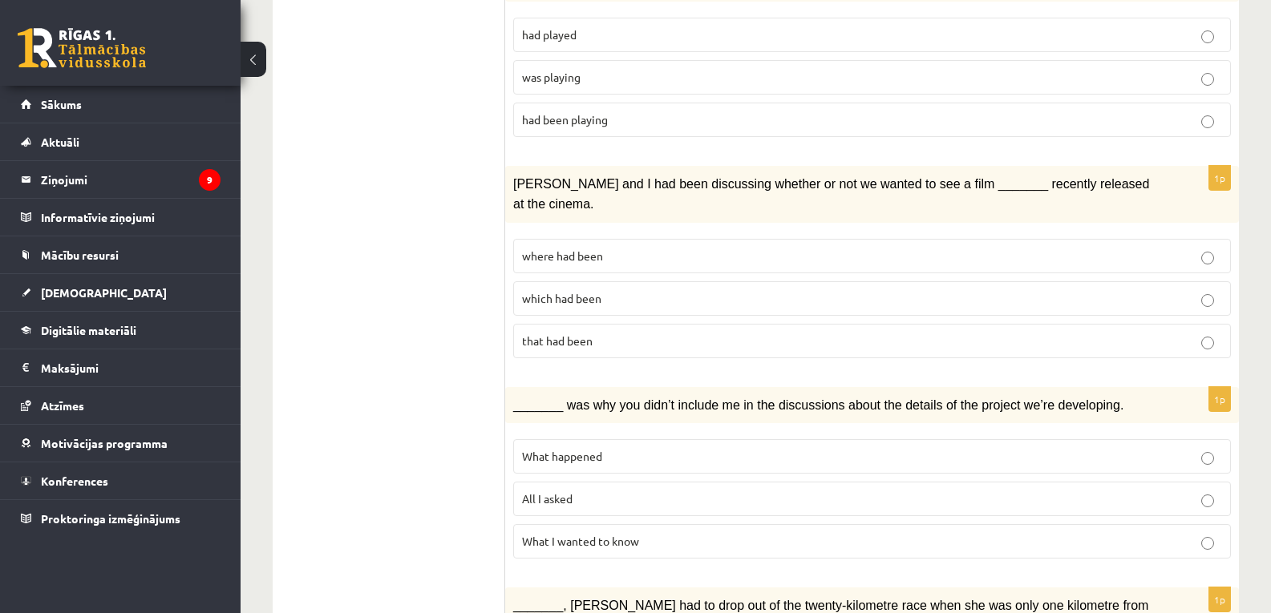
scroll to position [1637, 0]
click at [725, 238] on label "where had been" at bounding box center [872, 255] width 718 height 34
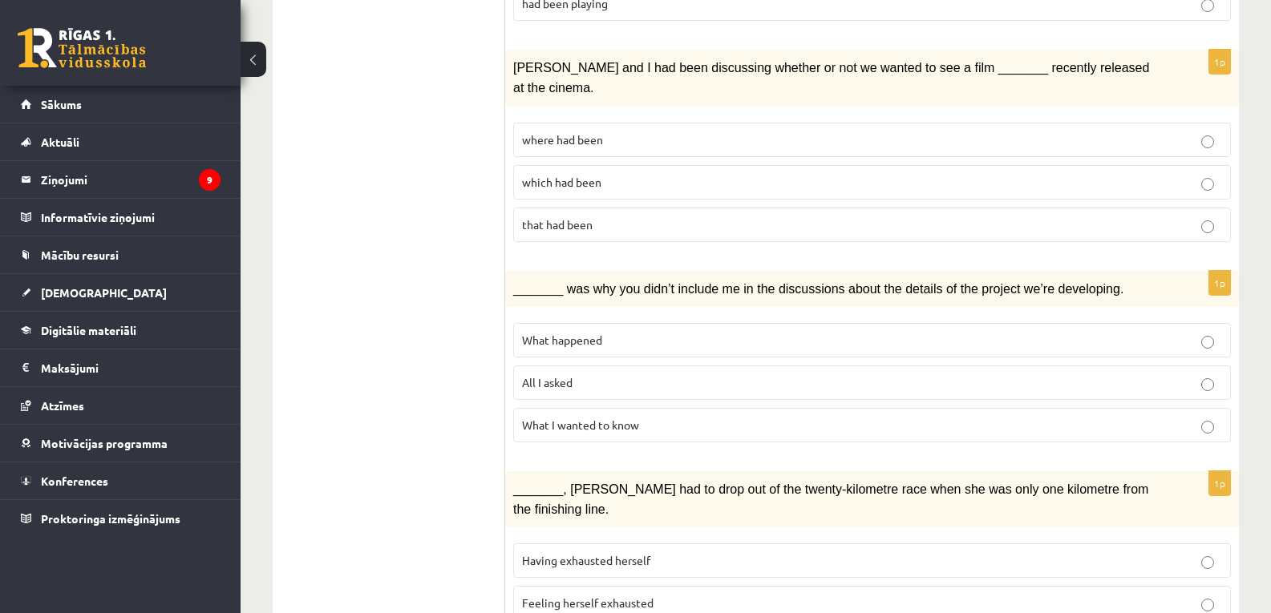
scroll to position [1776, 0]
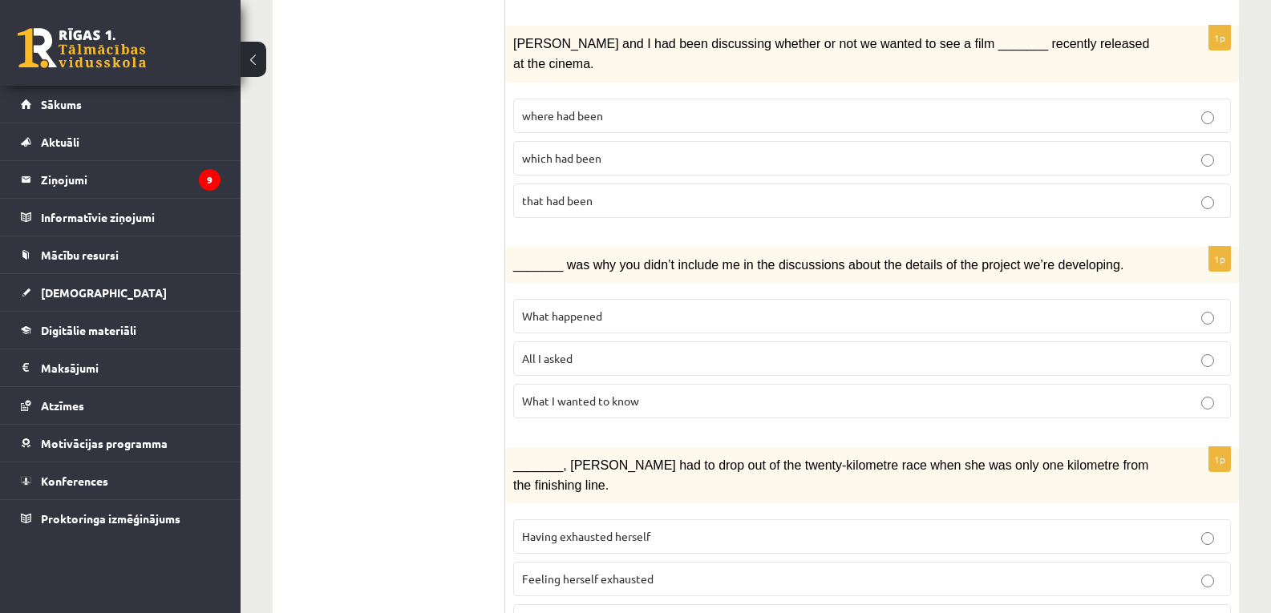
click at [616, 308] on p "What happened" at bounding box center [872, 316] width 700 height 17
click at [616, 613] on span "Felt exhausted herself" at bounding box center [579, 621] width 114 height 14
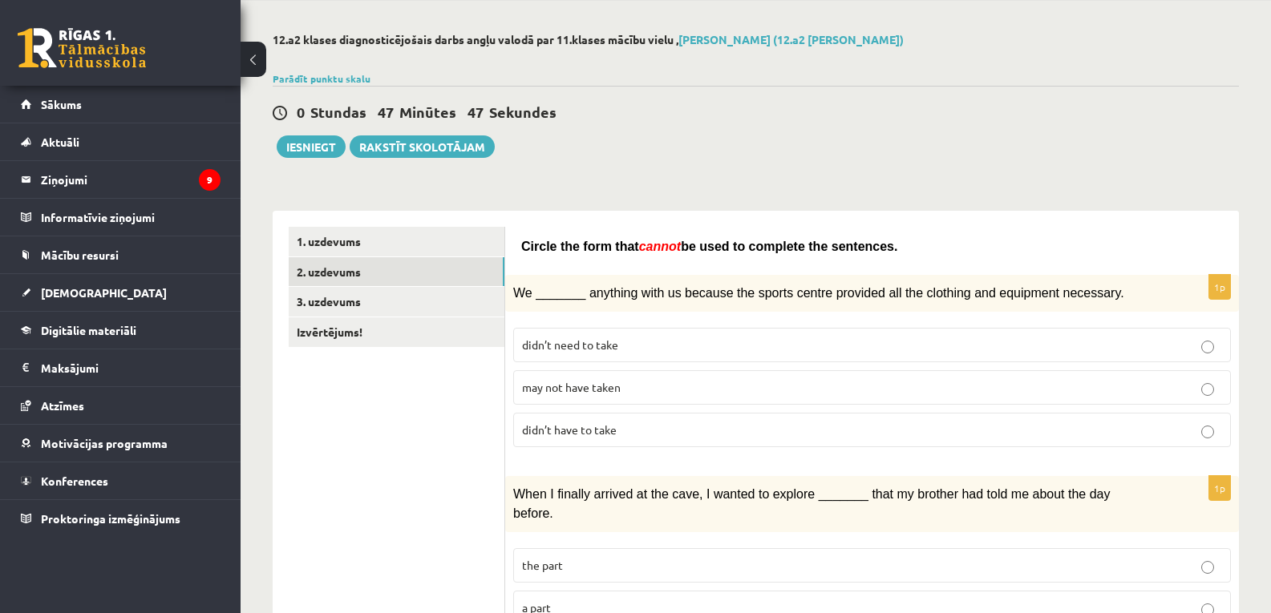
scroll to position [0, 0]
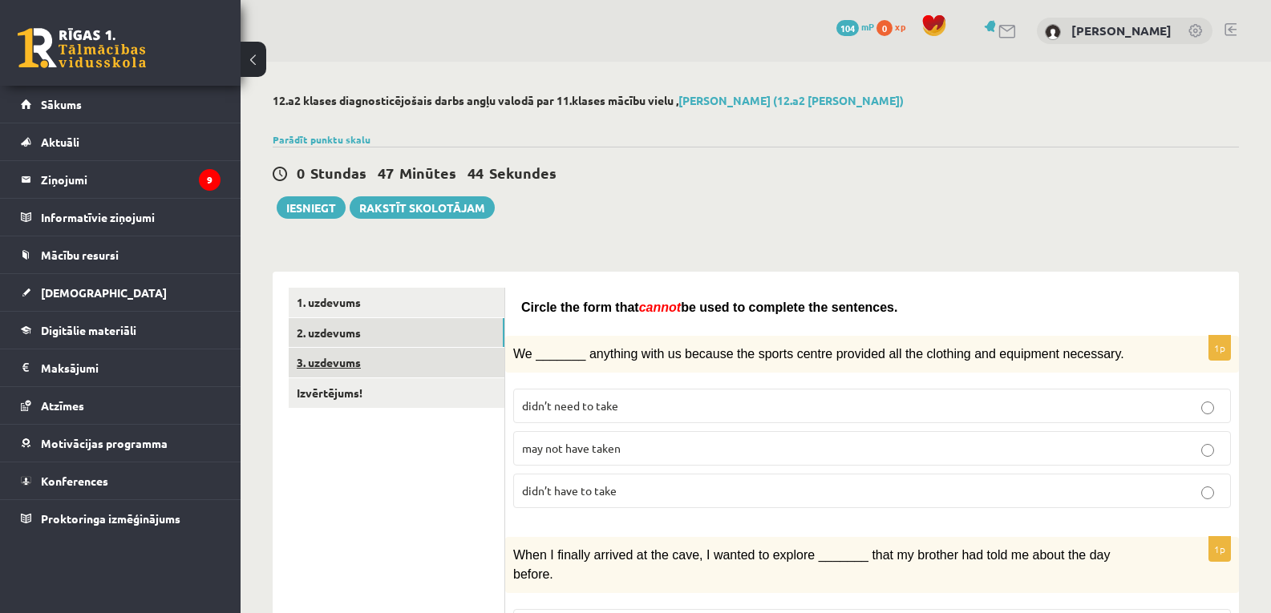
click at [453, 362] on link "3. uzdevums" at bounding box center [397, 363] width 216 height 30
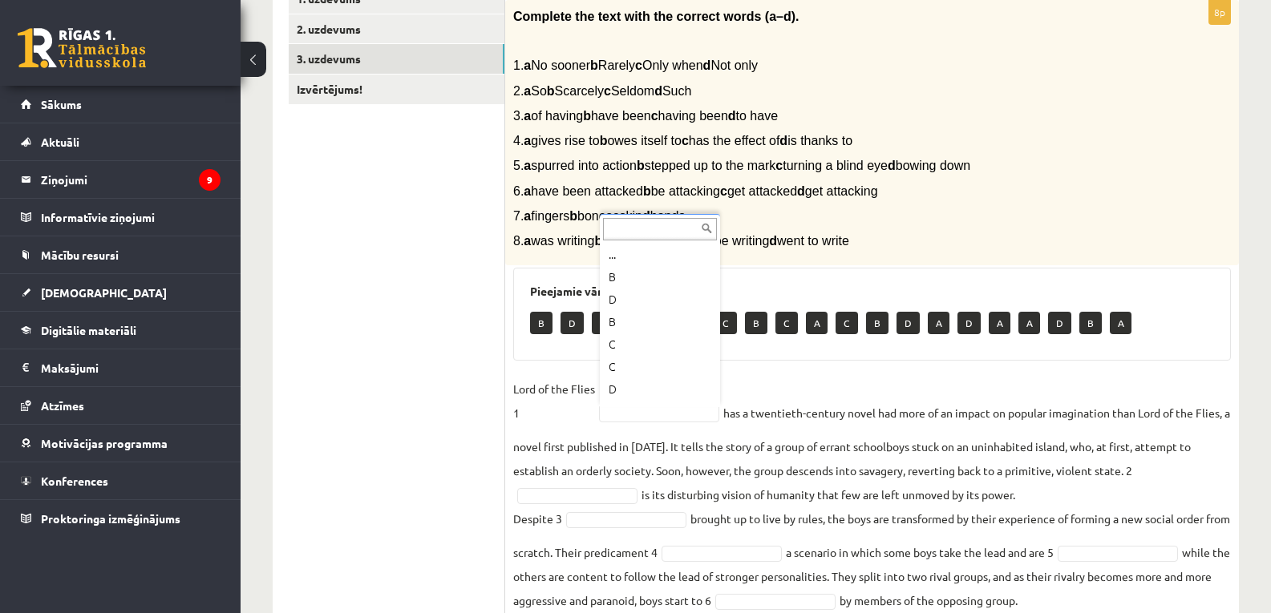
scroll to position [19, 0]
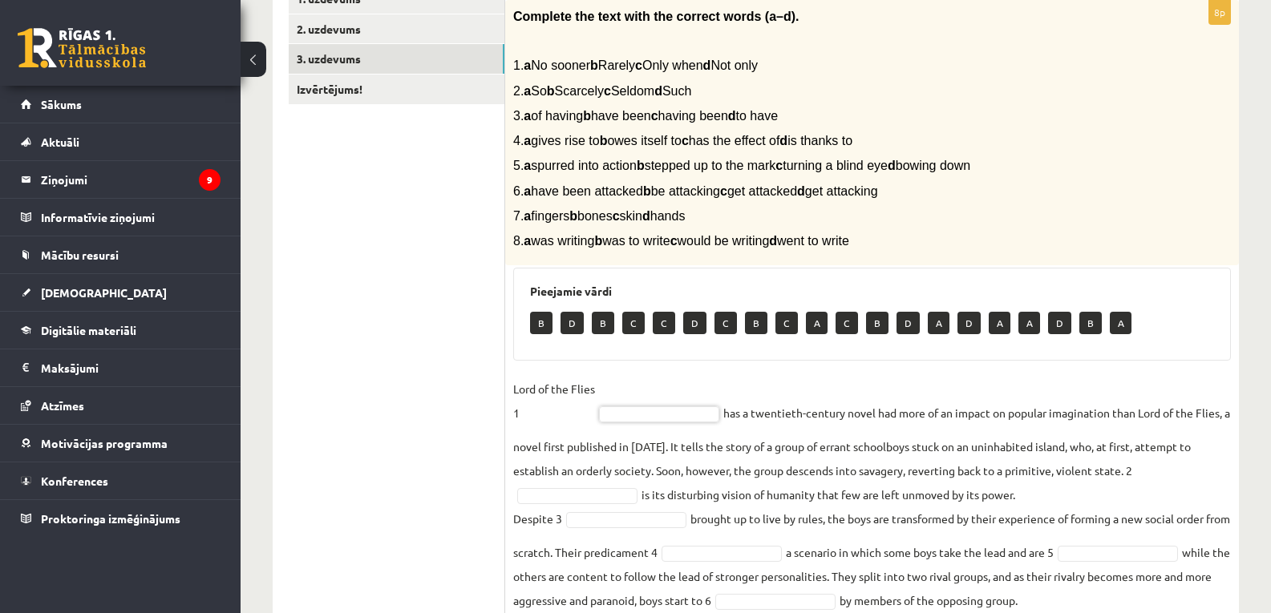
click at [597, 318] on p "B" at bounding box center [603, 323] width 22 height 22
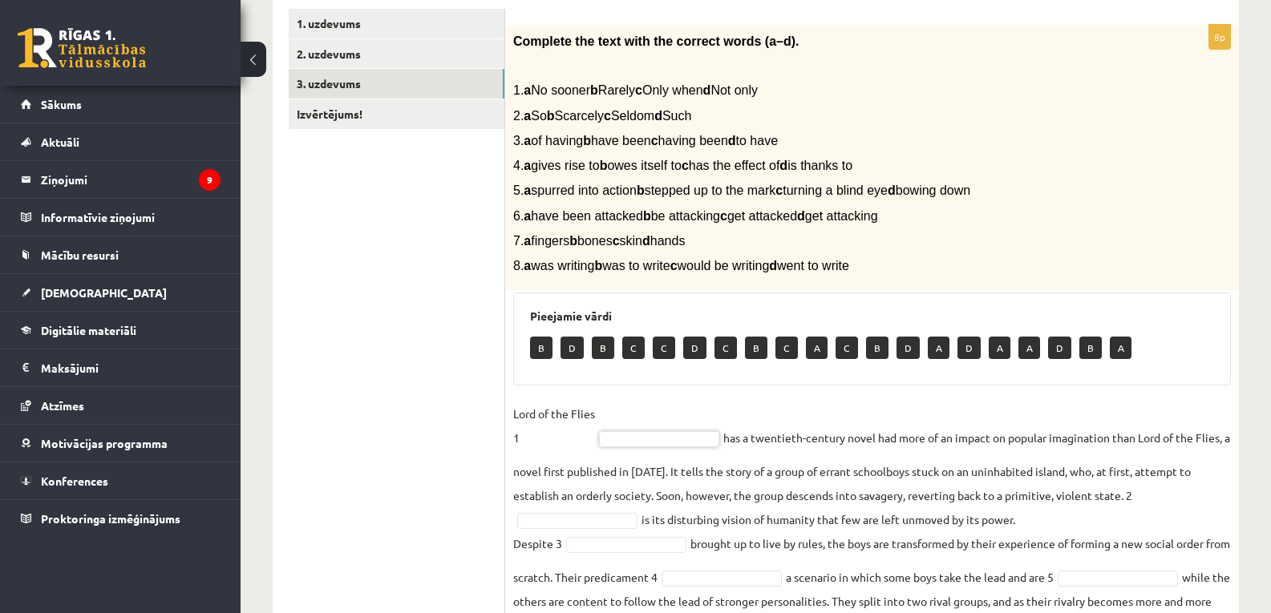
scroll to position [280, 0]
click at [609, 349] on p "B" at bounding box center [603, 347] width 22 height 22
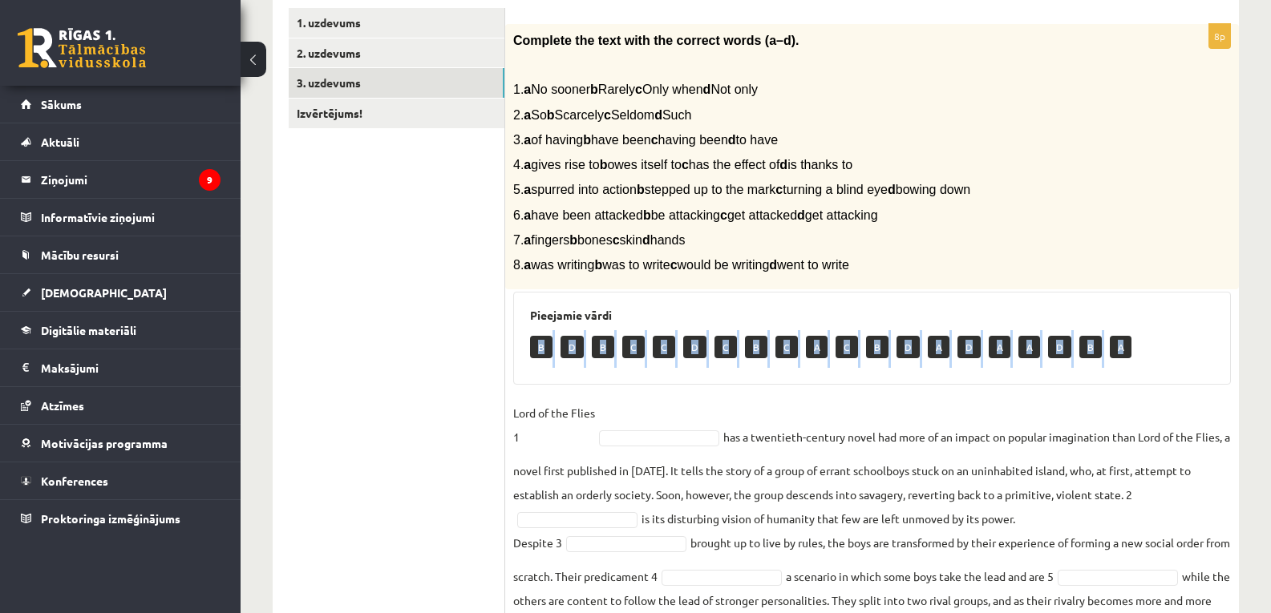
click at [609, 349] on p "B" at bounding box center [603, 347] width 22 height 22
click at [662, 326] on div "Pieejamie vārdi B D B C C D C B C A C B D A D A A D B A" at bounding box center [872, 338] width 718 height 93
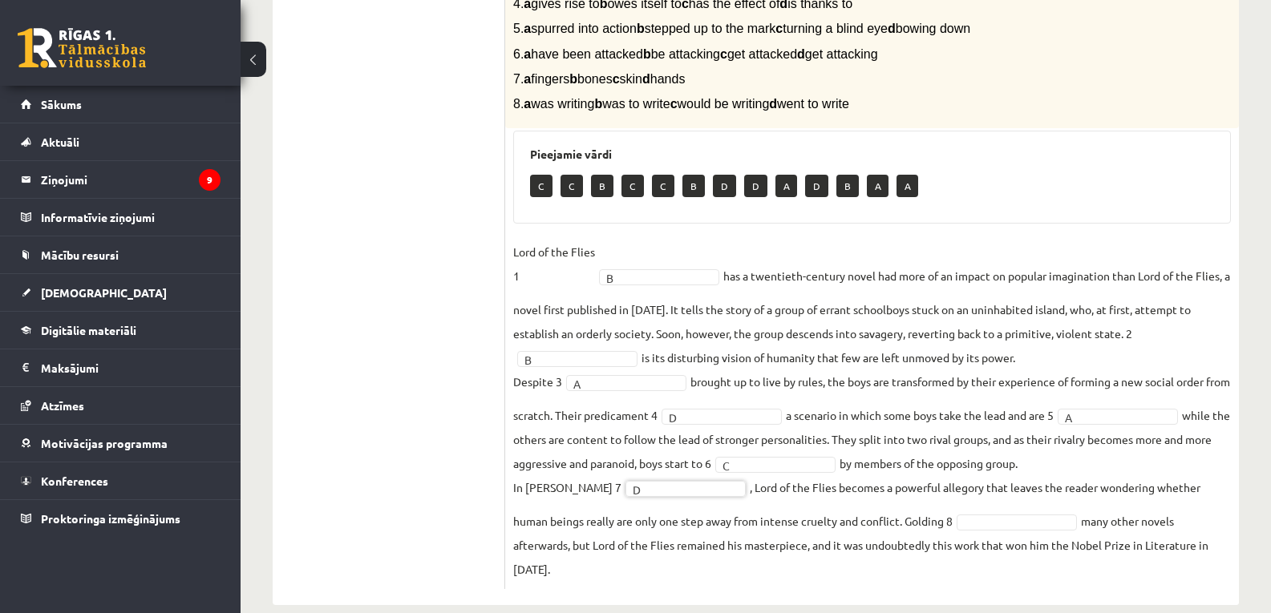
scroll to position [442, 0]
click at [817, 520] on fieldset "Lord of the Flies 1 B * has a twentieth-century novel had more of an impact on …" at bounding box center [872, 410] width 718 height 342
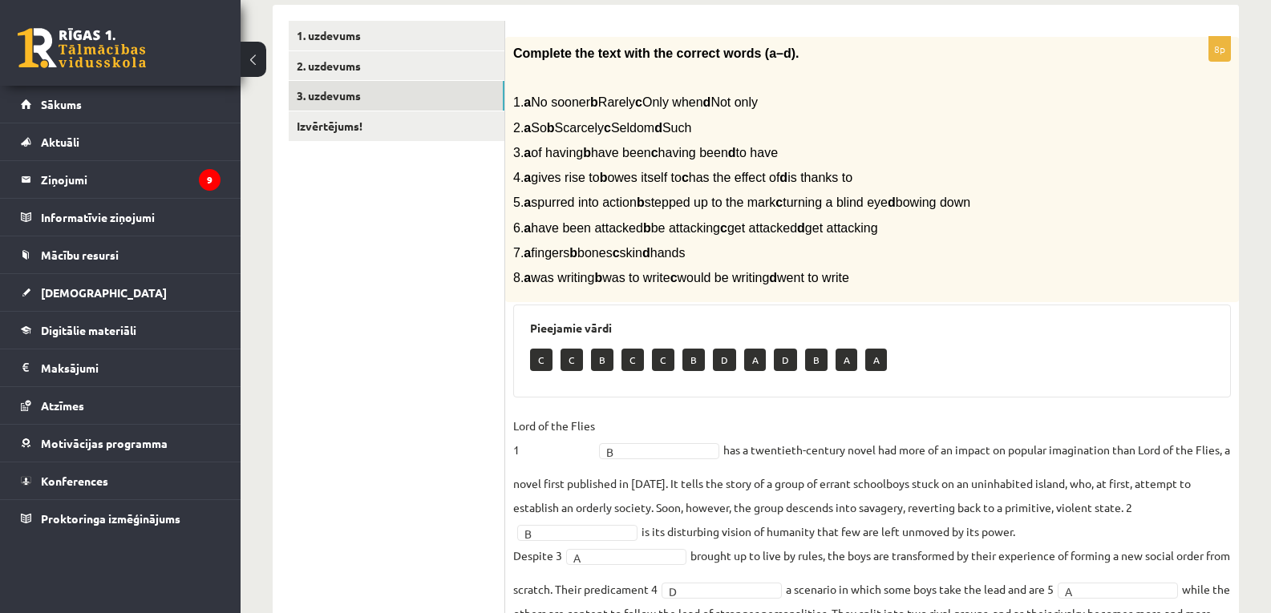
scroll to position [265, 0]
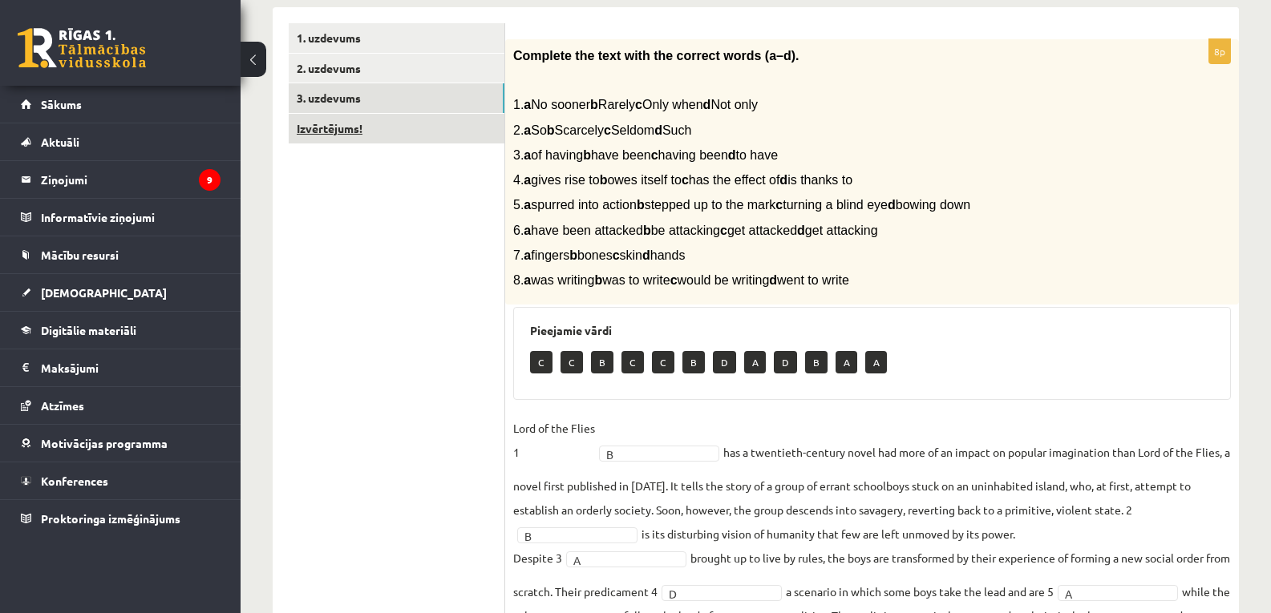
click at [357, 123] on link "Izvērtējums!" at bounding box center [397, 129] width 216 height 30
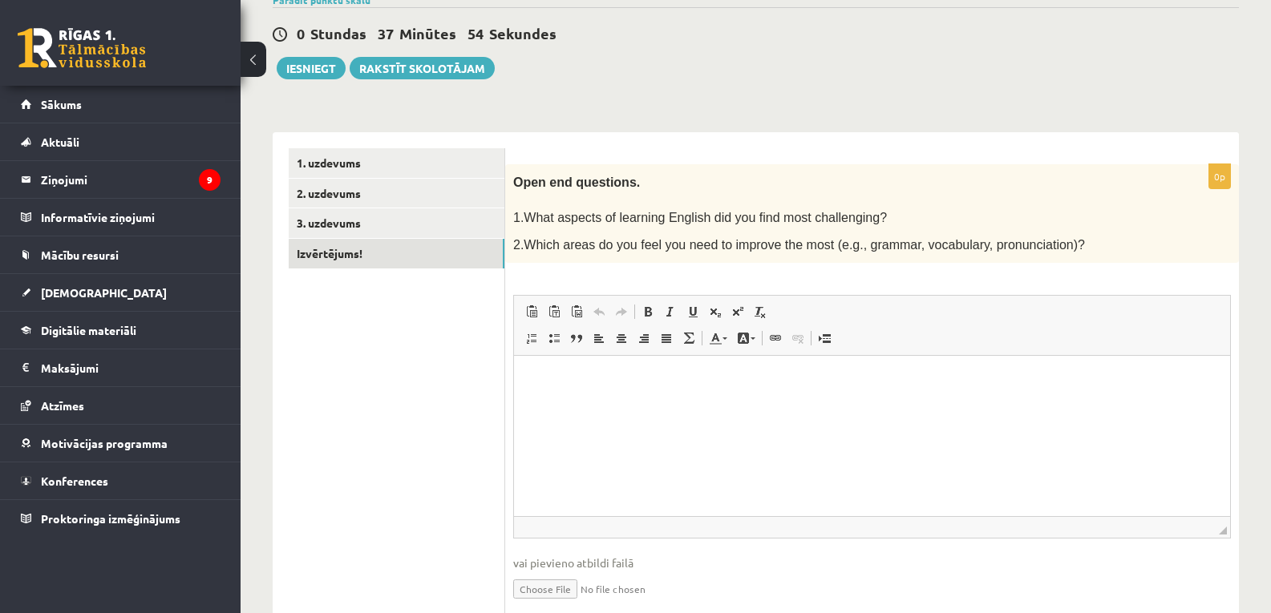
scroll to position [140, 0]
click at [684, 370] on html at bounding box center [872, 379] width 716 height 49
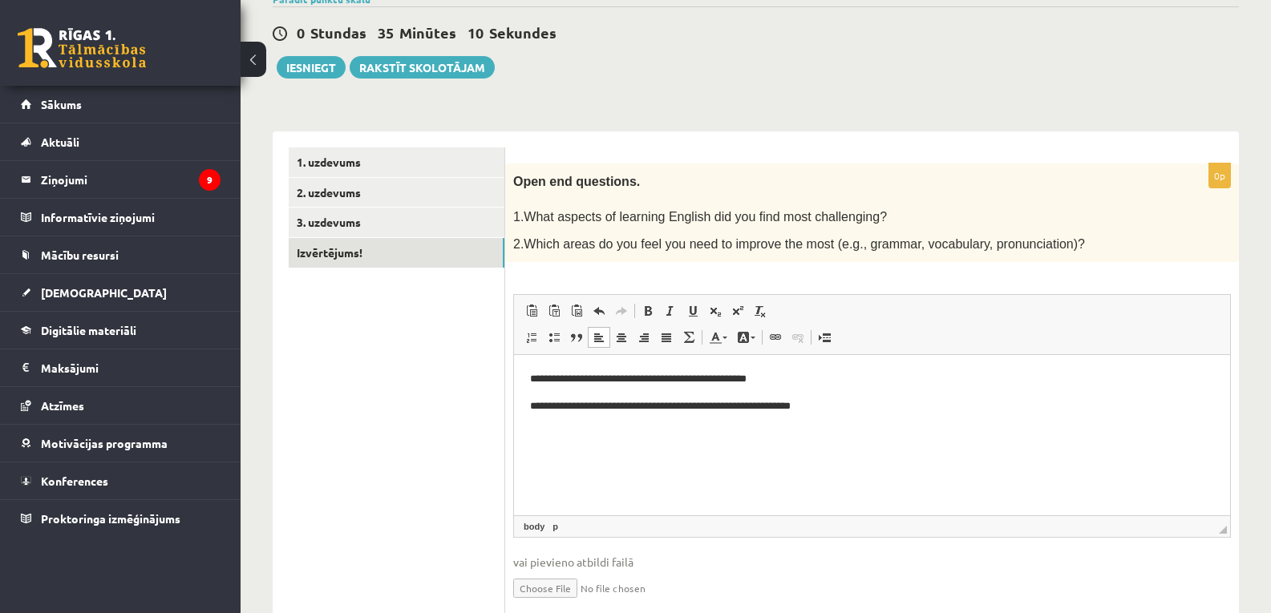
click at [786, 376] on p "**********" at bounding box center [872, 379] width 684 height 17
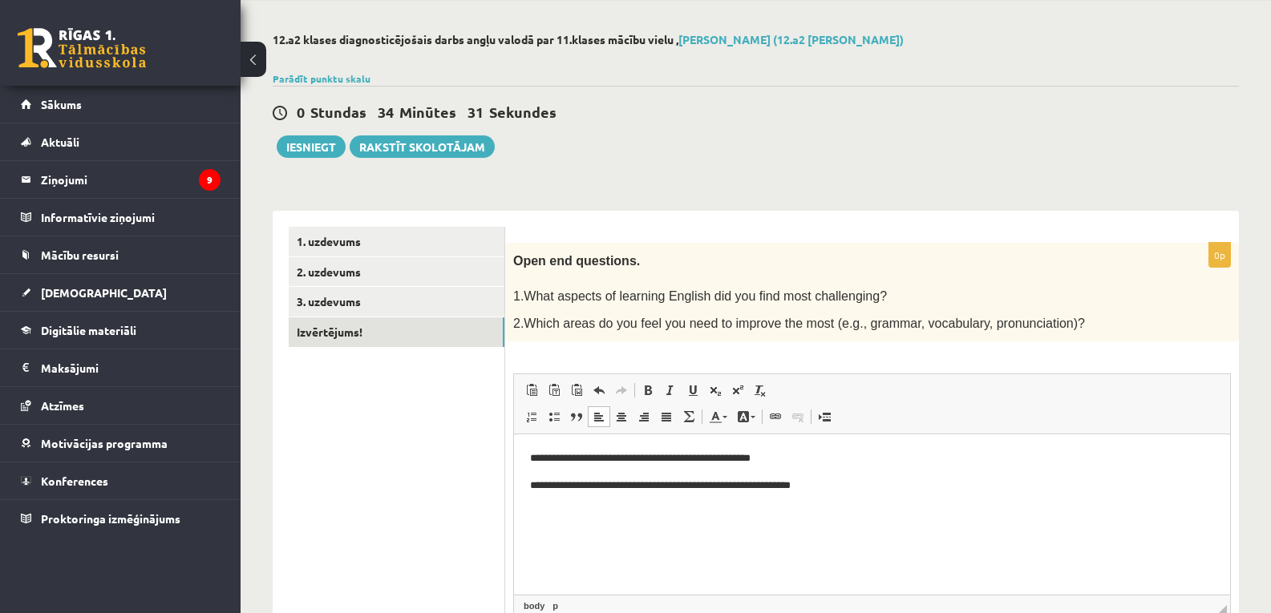
scroll to position [60, 0]
click at [295, 144] on button "Iesniegt" at bounding box center [311, 147] width 69 height 22
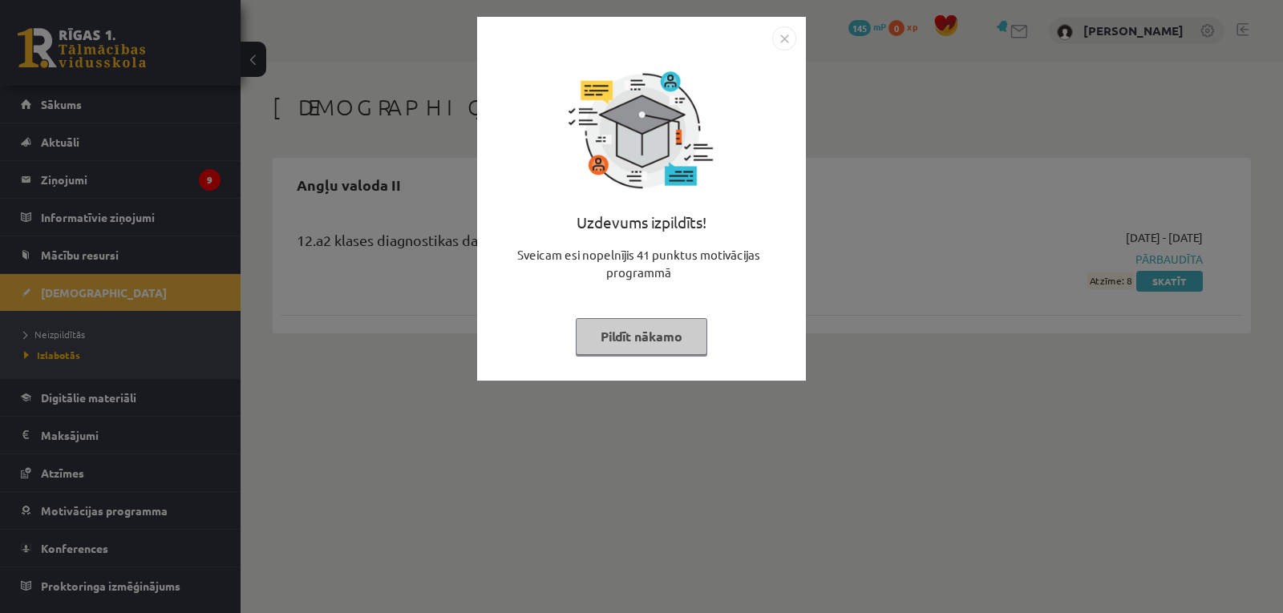
click at [786, 37] on img "Close" at bounding box center [784, 38] width 24 height 24
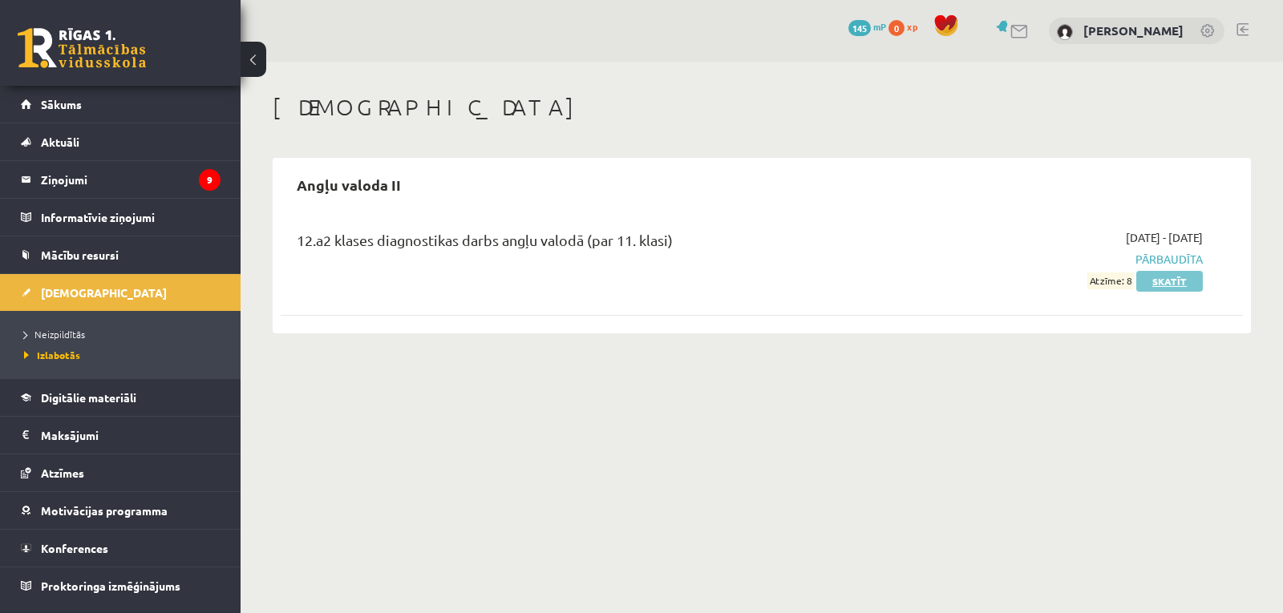
click at [1156, 283] on link "Skatīt" at bounding box center [1169, 281] width 67 height 21
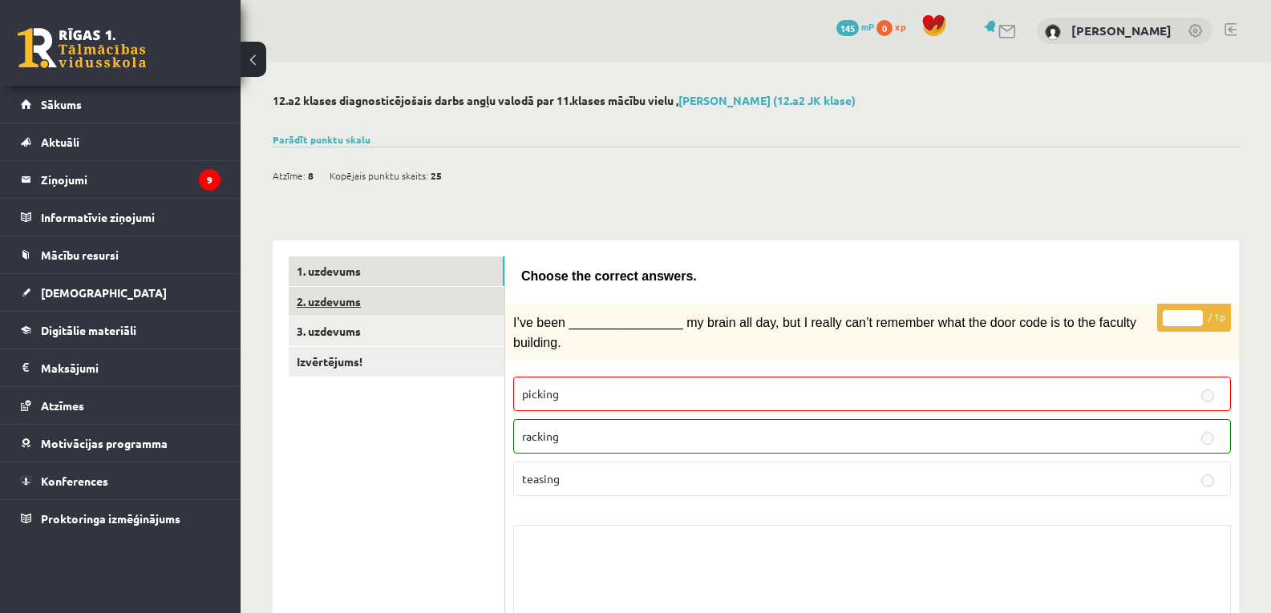
click at [310, 293] on link "2. uzdevums" at bounding box center [397, 302] width 216 height 30
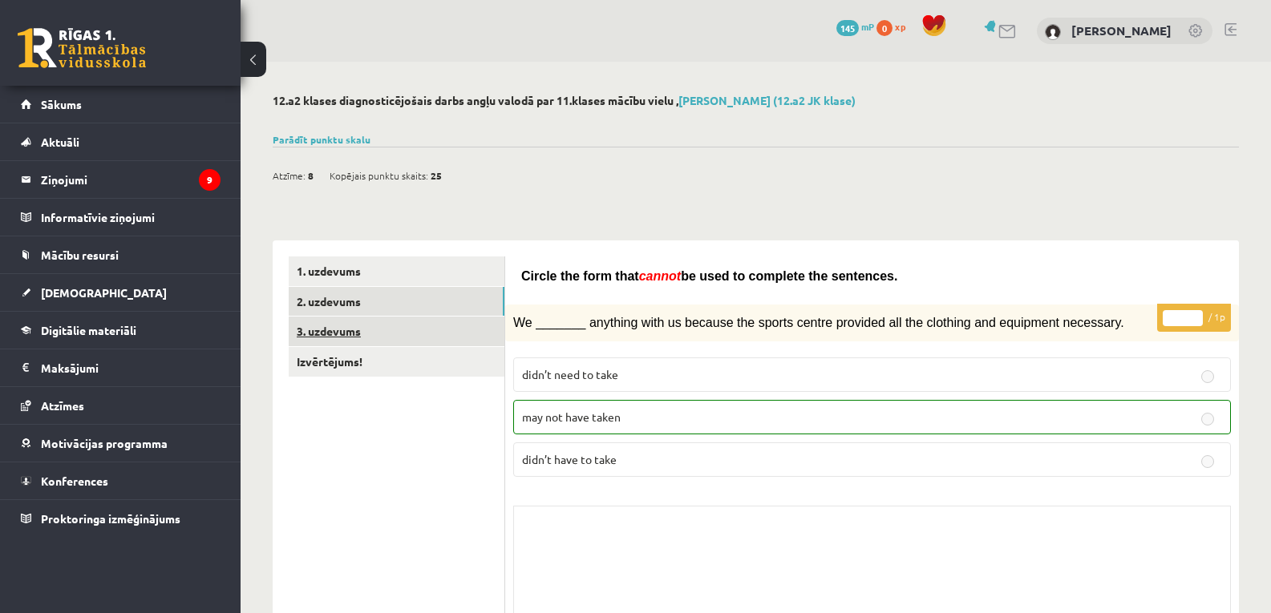
click at [371, 335] on link "3. uzdevums" at bounding box center [397, 332] width 216 height 30
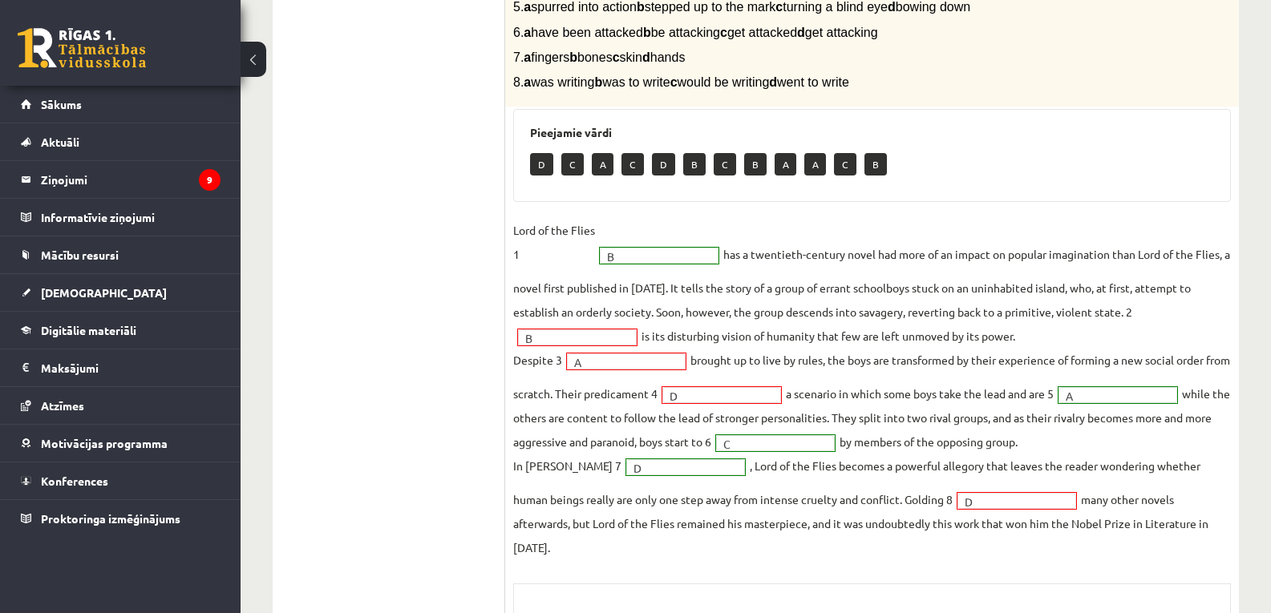
scroll to position [430, 0]
click at [525, 329] on fieldset "Lord of the Flies 1 B * has a twentieth-century novel had more of an impact on …" at bounding box center [872, 391] width 718 height 342
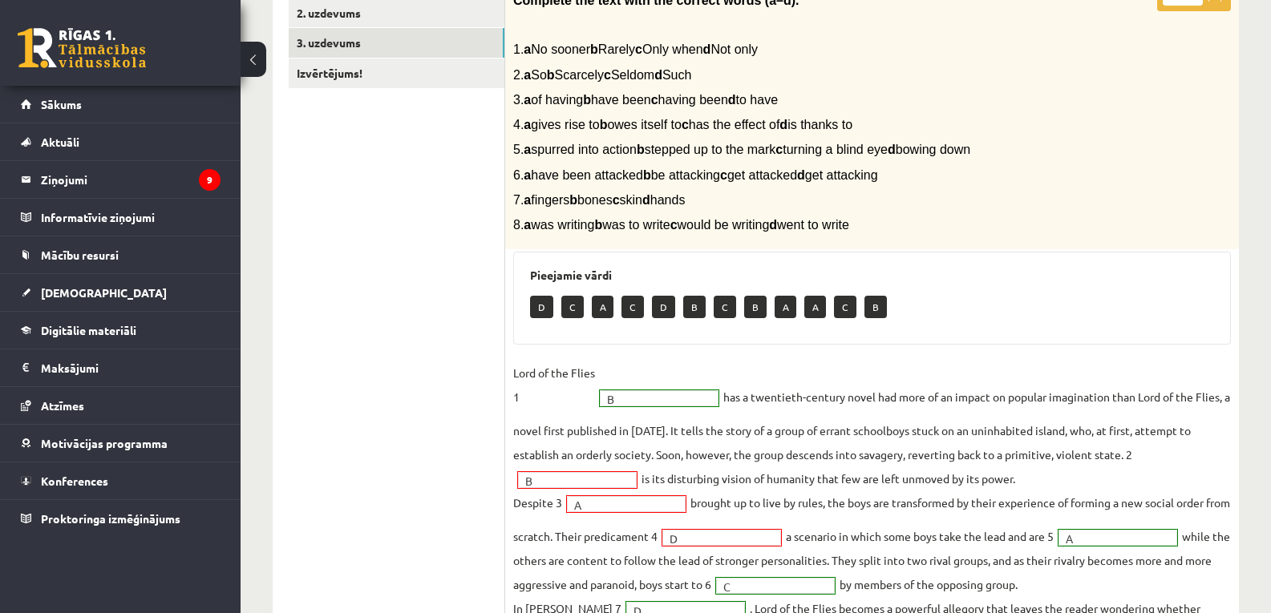
scroll to position [295, 0]
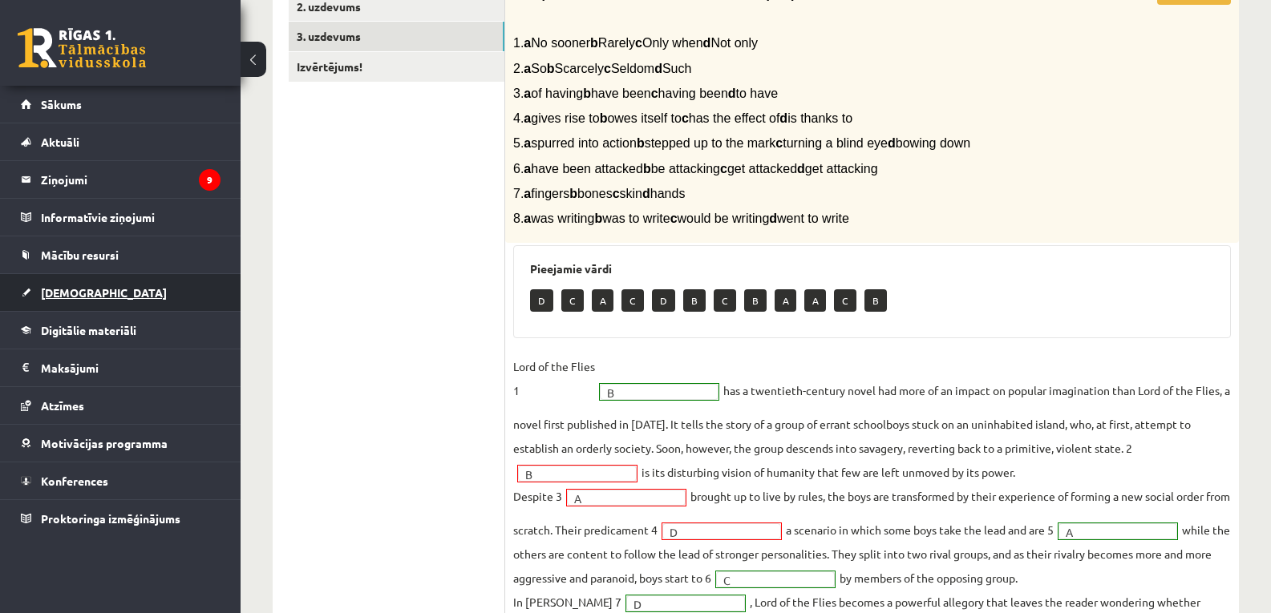
click at [101, 297] on link "[DEMOGRAPHIC_DATA]" at bounding box center [121, 292] width 200 height 37
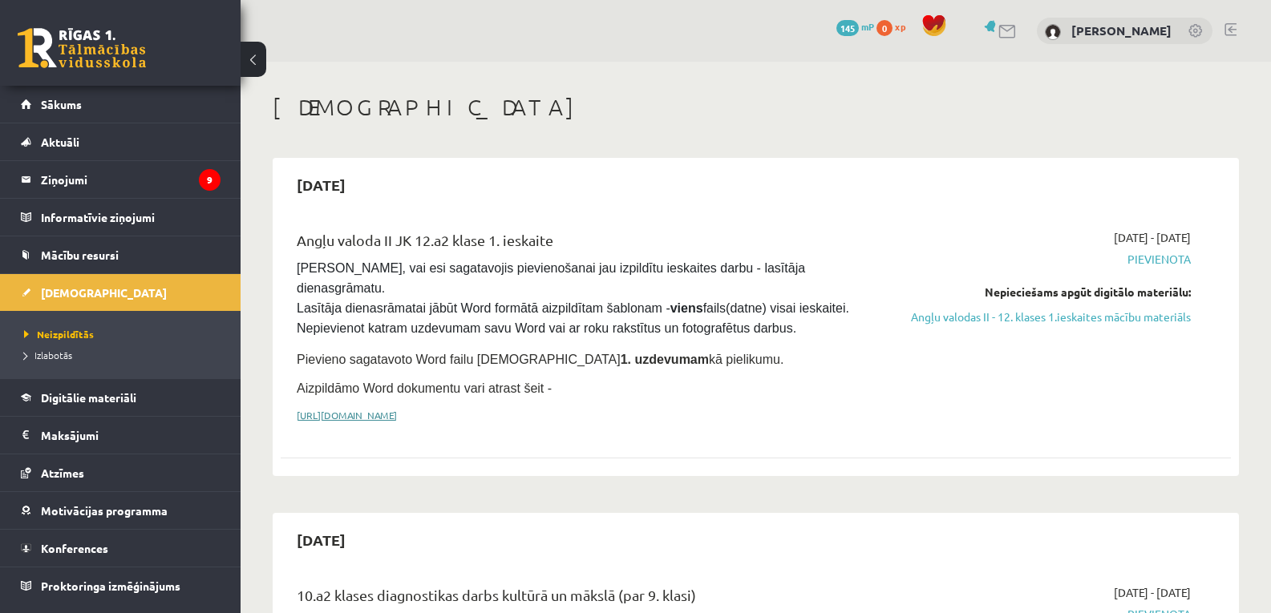
click at [397, 409] on link "[URL][DOMAIN_NAME]" at bounding box center [347, 415] width 100 height 13
click at [454, 406] on div "Angļu valoda II JK 12.a2 klase 1. ieskaite [PERSON_NAME], vai esi sagatavojis p…" at bounding box center [591, 330] width 612 height 203
click at [458, 400] on div "Angļu valoda II JK 12.a2 klase 1. ieskaite [PERSON_NAME], vai esi sagatavojis p…" at bounding box center [591, 330] width 612 height 203
click at [397, 409] on link "[URL][DOMAIN_NAME]" at bounding box center [347, 415] width 100 height 13
click at [1234, 32] on link at bounding box center [1230, 29] width 12 height 13
